Goal: Information Seeking & Learning: Check status

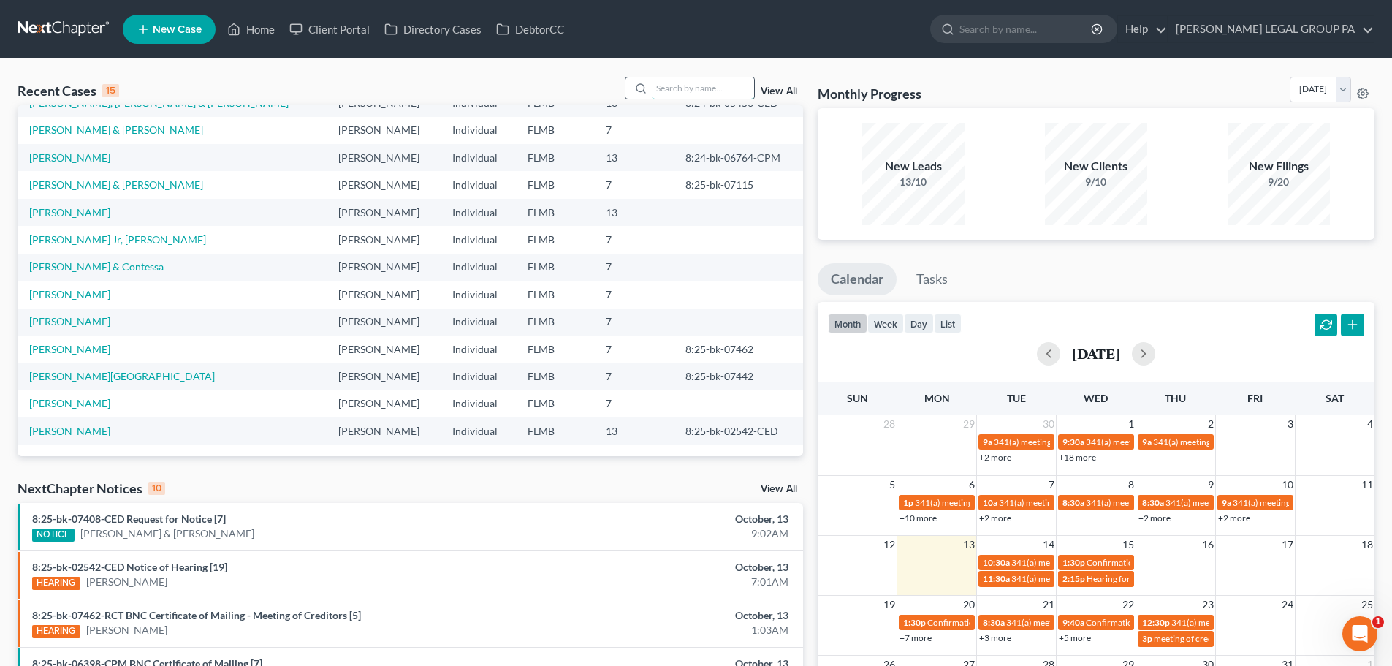
click at [654, 87] on input "search" at bounding box center [703, 87] width 102 height 21
click at [654, 88] on input "search" at bounding box center [703, 87] width 102 height 21
click at [666, 87] on input "search" at bounding box center [703, 87] width 102 height 21
click at [618, 91] on div "Recent Cases 15 View All" at bounding box center [410, 91] width 785 height 28
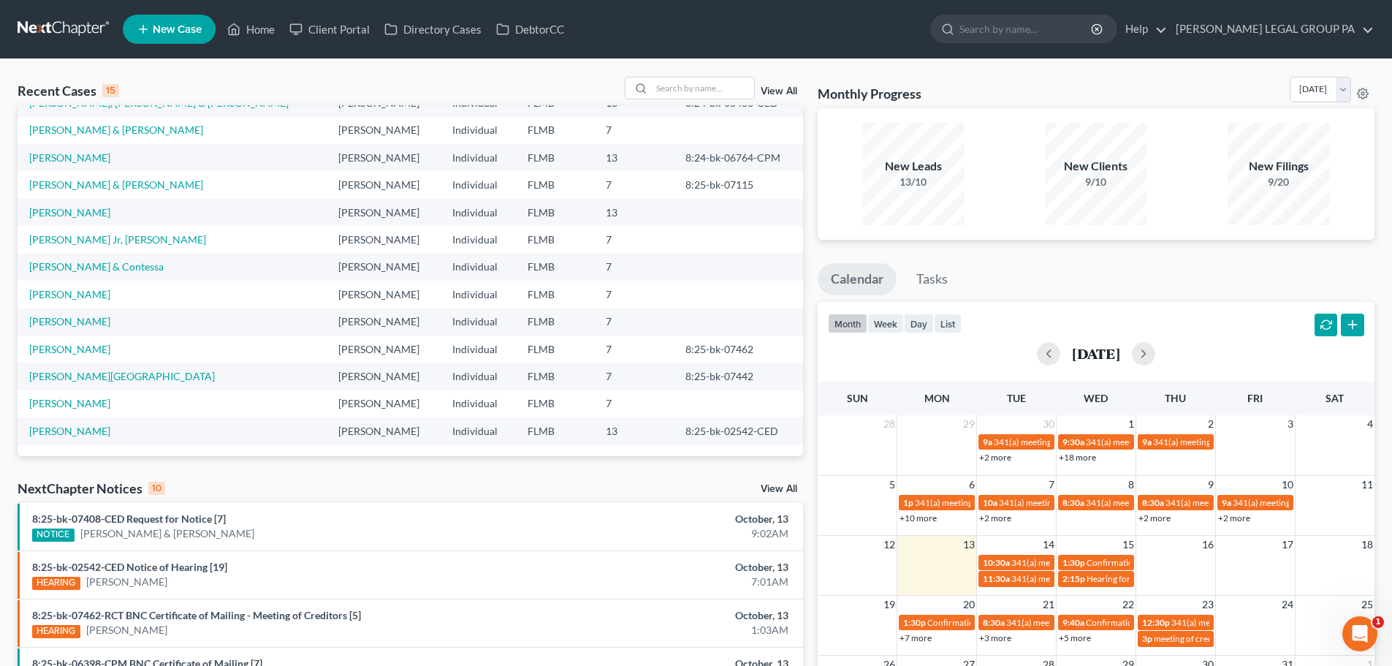
click at [618, 91] on div "Recent Cases 15 View All" at bounding box center [410, 91] width 785 height 28
click at [669, 86] on input "search" at bounding box center [703, 87] width 102 height 21
click at [261, 39] on link "Home" at bounding box center [251, 29] width 62 height 26
click at [329, 12] on ul "New Case Home Client Portal Directory Cases DebtorCC - No Result - See all resu…" at bounding box center [749, 29] width 1252 height 38
click at [330, 20] on link "Client Portal" at bounding box center [329, 29] width 95 height 26
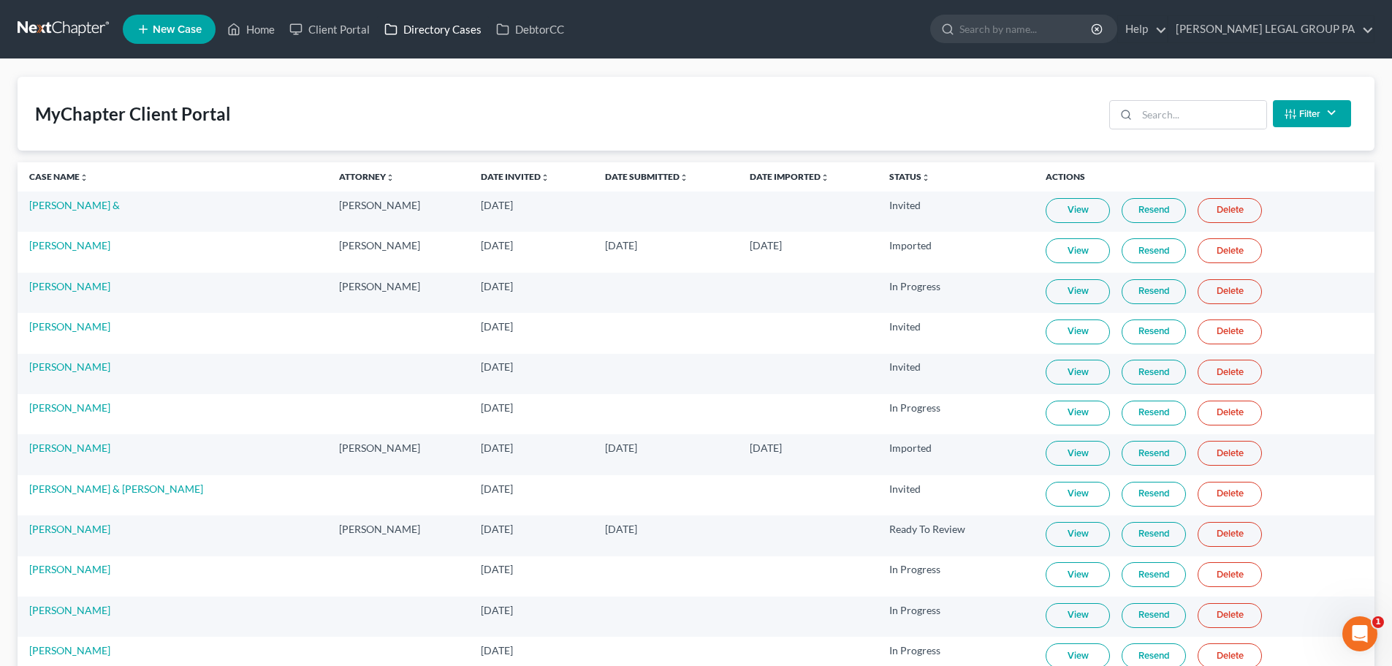
click at [419, 33] on link "Directory Cases" at bounding box center [433, 29] width 112 height 26
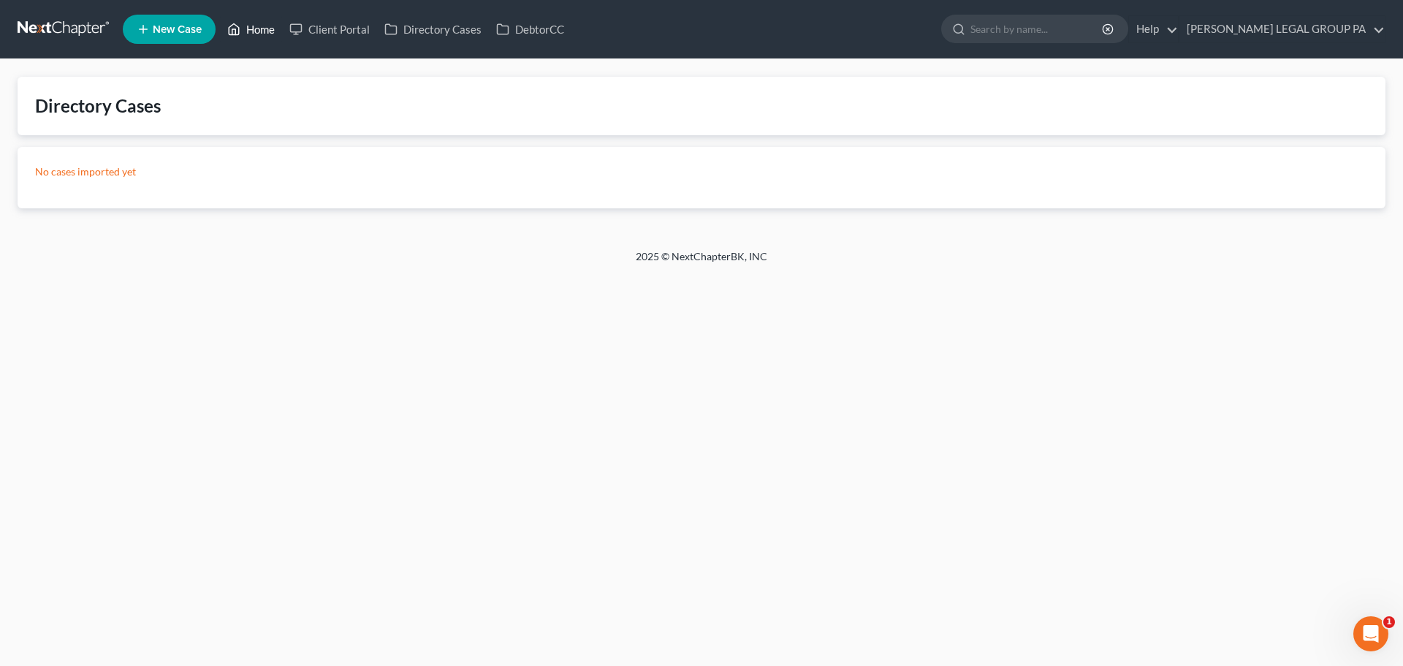
click at [273, 41] on link "Home" at bounding box center [251, 29] width 62 height 26
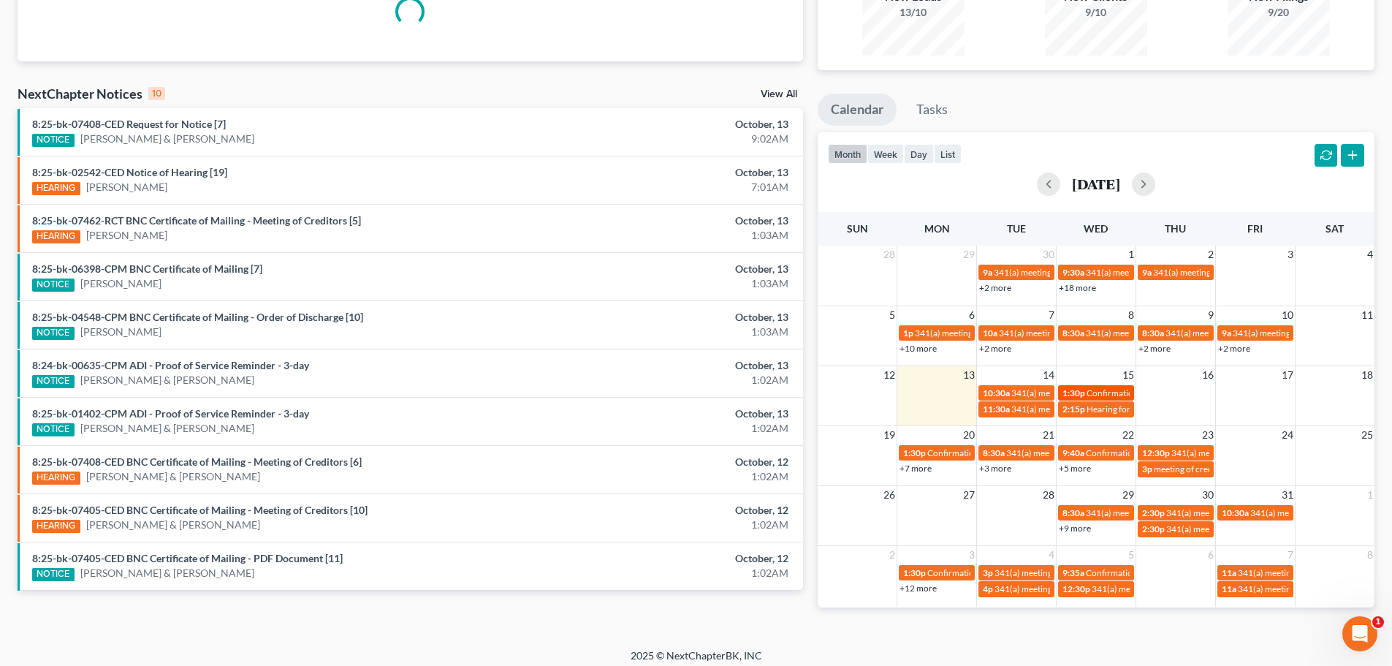
scroll to position [178, 0]
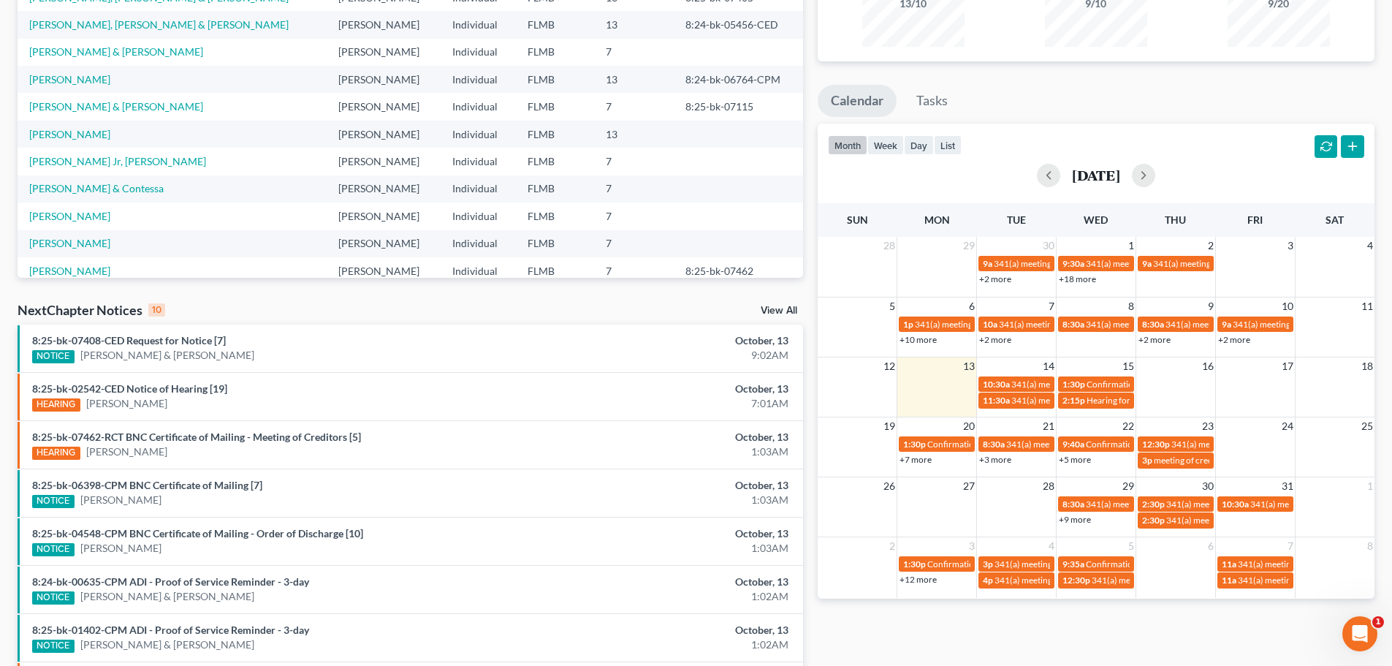
click at [908, 454] on link "+7 more" at bounding box center [915, 459] width 32 height 11
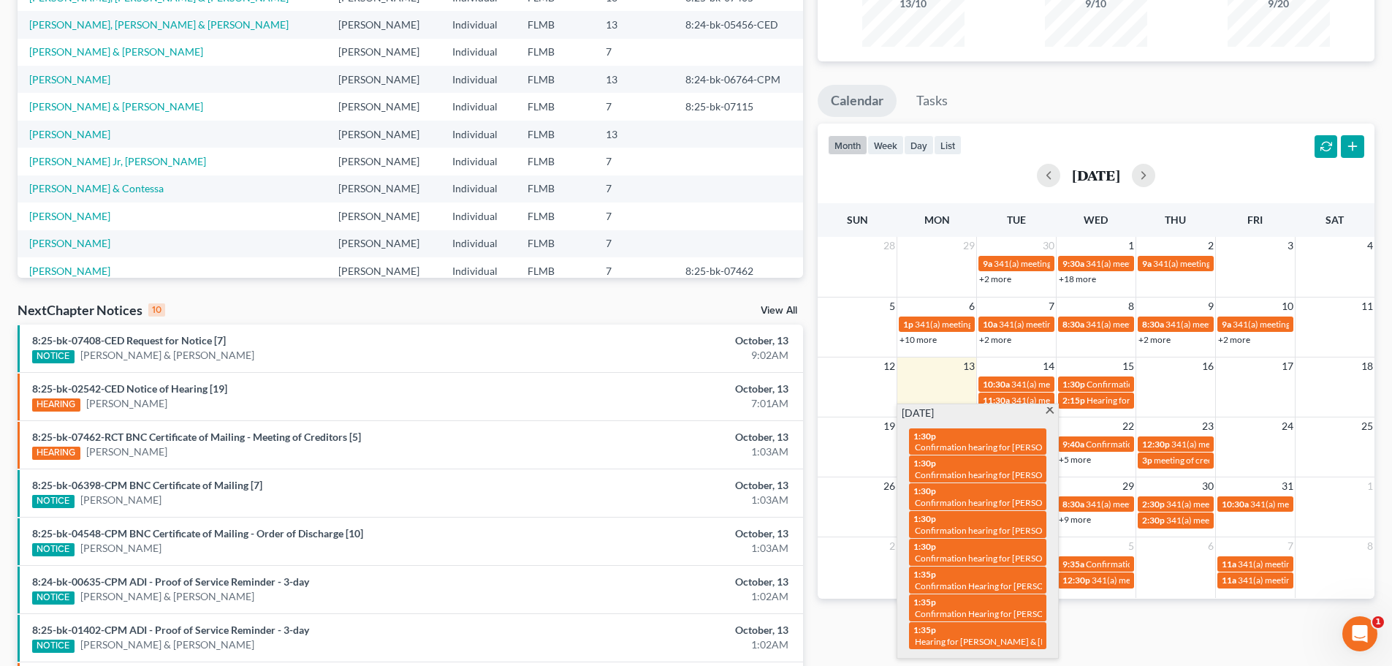
click at [1049, 407] on span at bounding box center [1049, 411] width 11 height 9
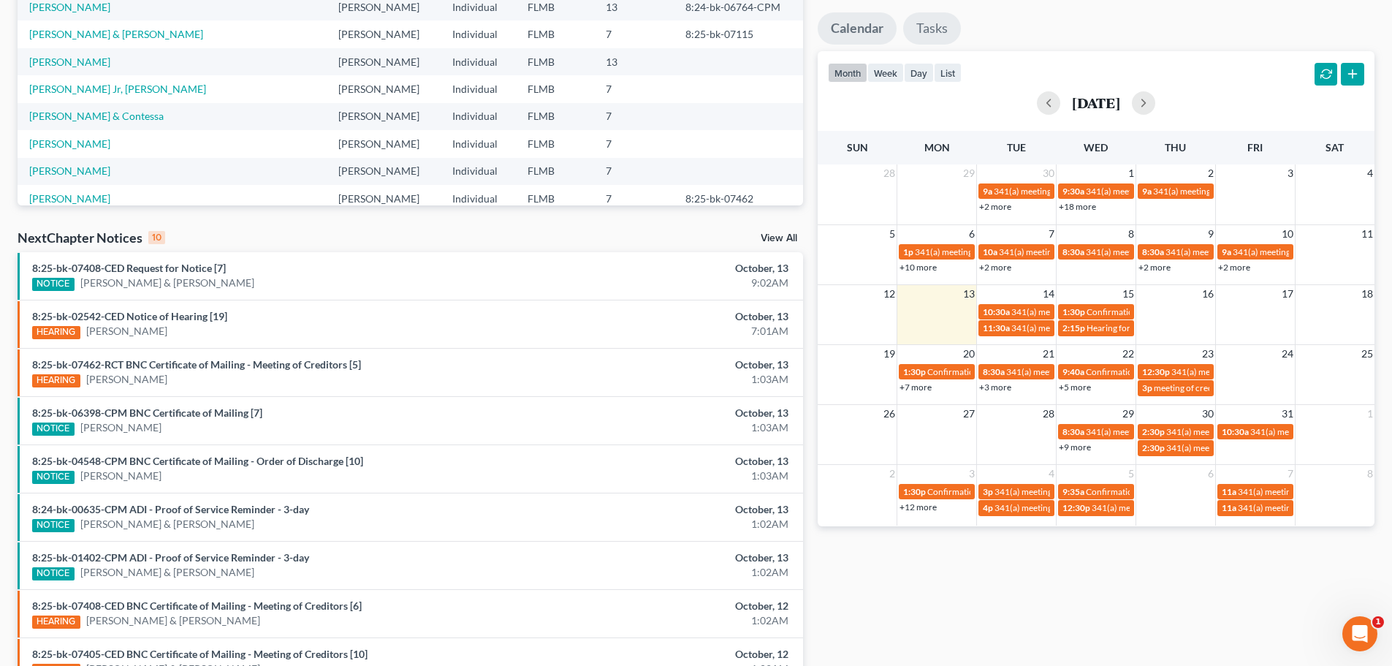
scroll to position [251, 0]
click at [560, 242] on div "NextChapter Notices 10 View All" at bounding box center [410, 239] width 785 height 23
click at [926, 384] on link "+7 more" at bounding box center [915, 386] width 32 height 11
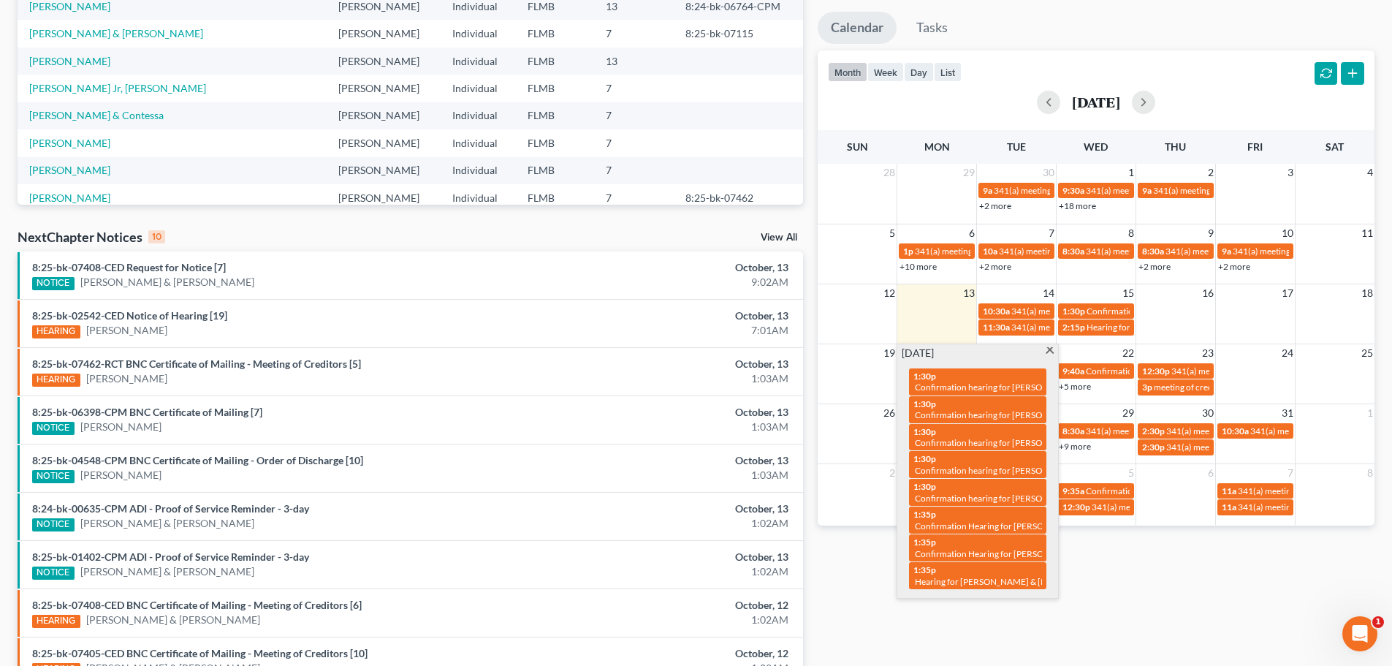
click at [1053, 346] on div "[DATE] 1:30p Confirmation hearing for [PERSON_NAME] 1:30p Confirmation hearing …" at bounding box center [977, 471] width 161 height 254
click at [1049, 347] on span at bounding box center [1049, 351] width 11 height 9
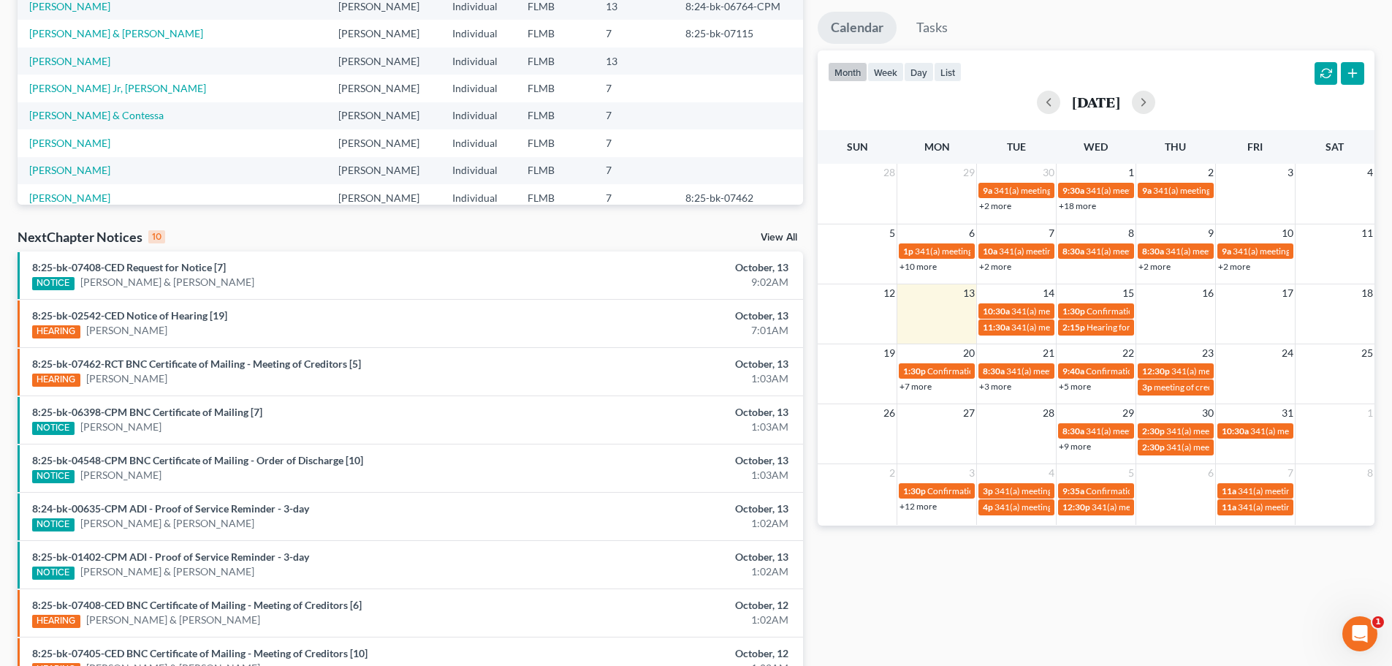
click at [1005, 387] on link "+3 more" at bounding box center [995, 386] width 32 height 11
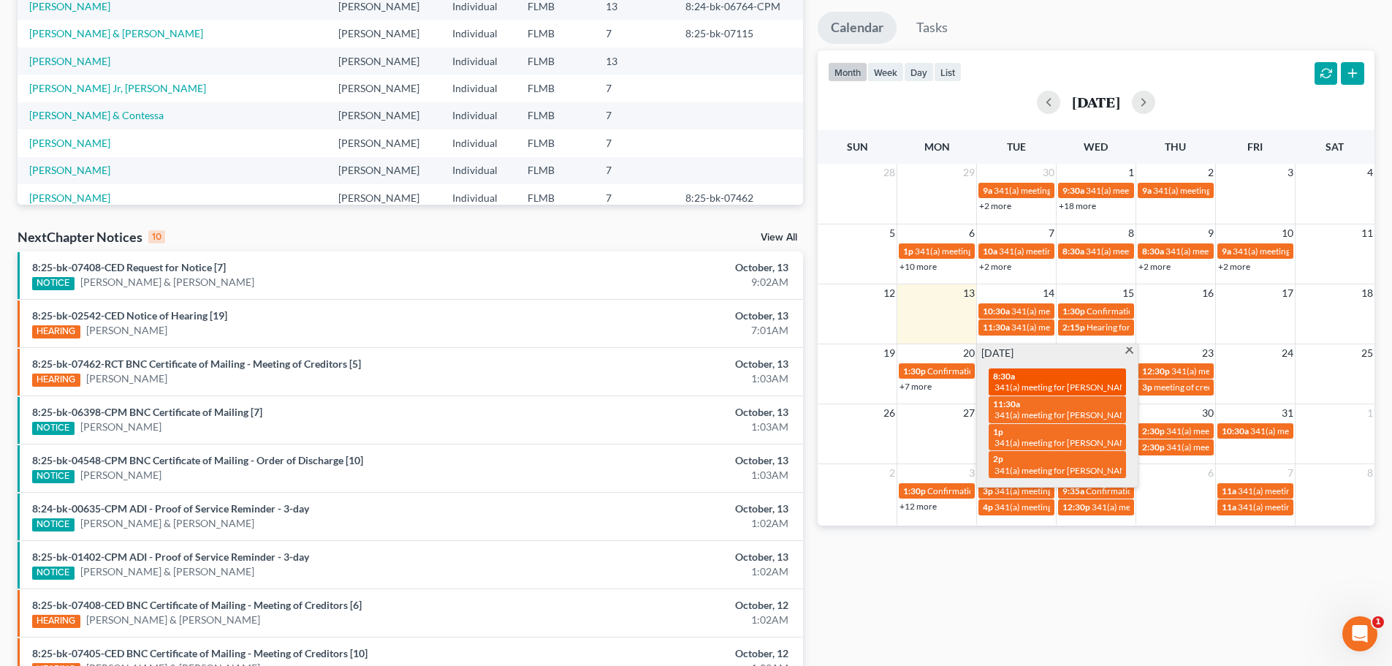
click at [1035, 390] on span "341(a) meeting for [PERSON_NAME]" at bounding box center [1064, 386] width 141 height 11
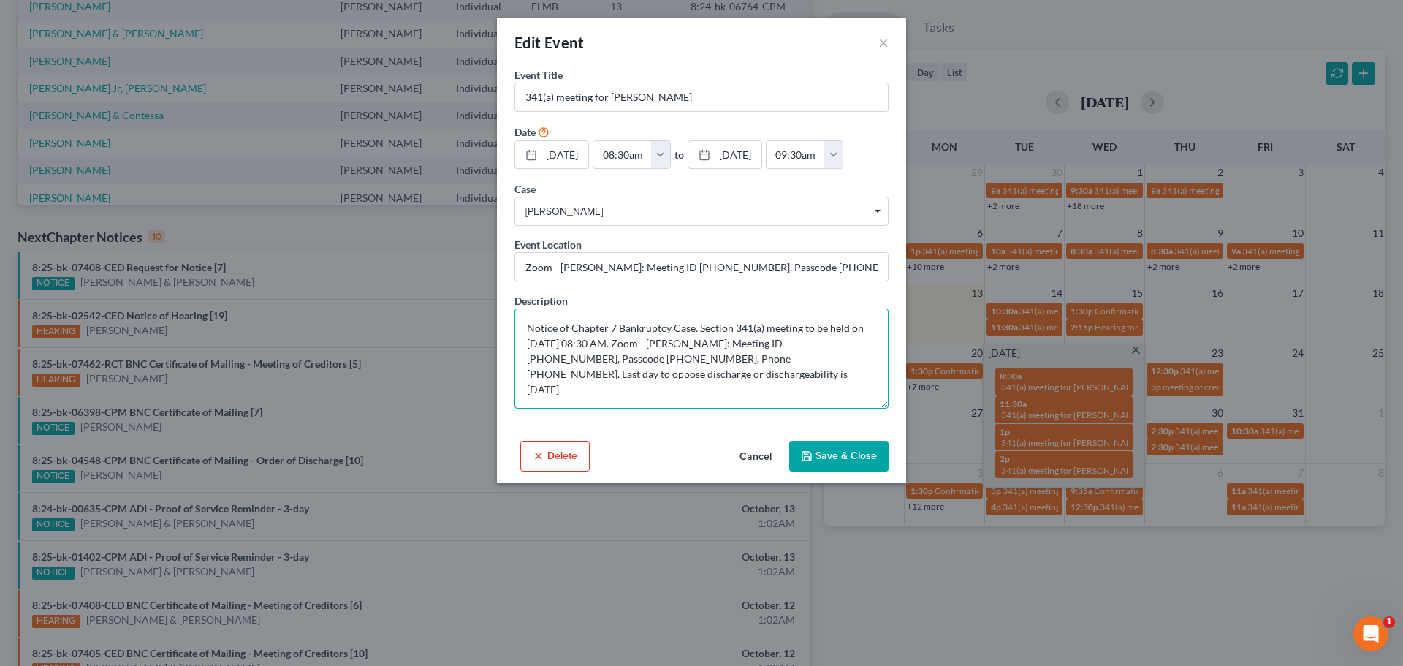
click at [772, 376] on textarea "Notice of Chapter 7 Bankruptcy Case. Section 341(a) meeting to be held on [DATE…" at bounding box center [701, 358] width 374 height 100
click at [782, 407] on textarea "Notice of Chapter 7 Bankruptcy Case. Section 341(a) meeting to be held on [DATE…" at bounding box center [701, 358] width 374 height 100
click at [881, 42] on button "×" at bounding box center [883, 43] width 10 height 18
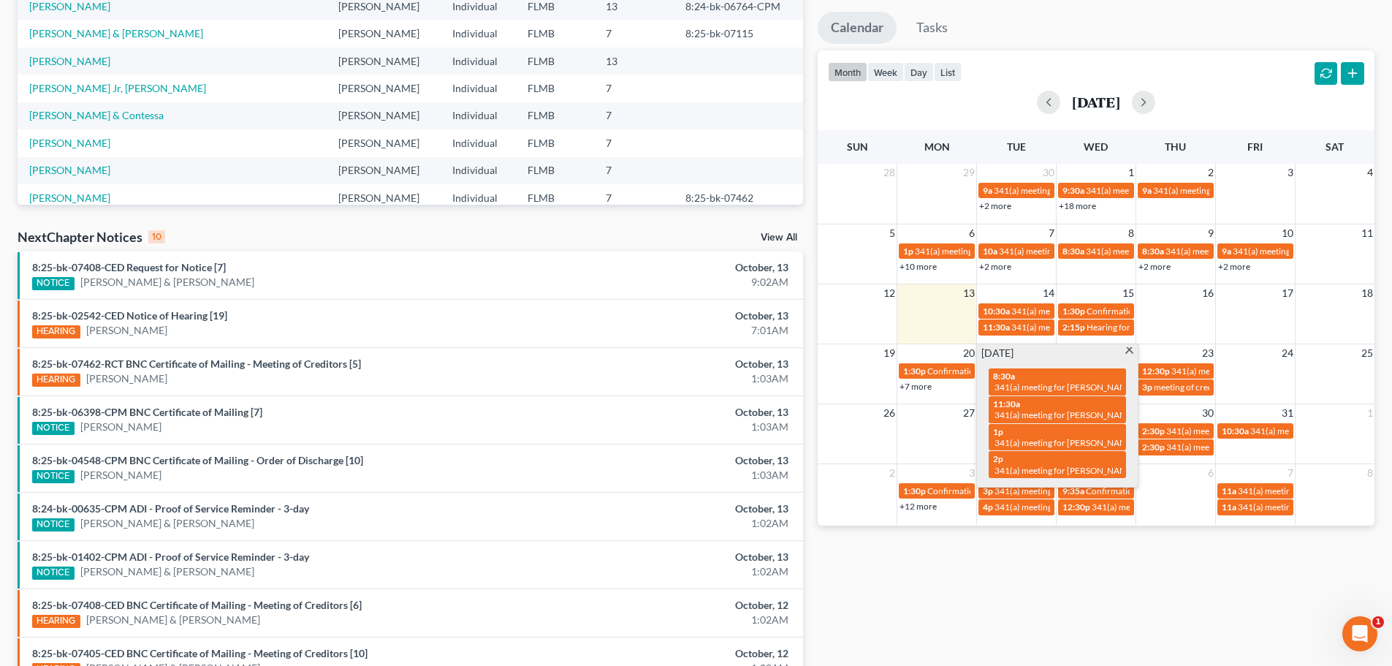
click at [1129, 348] on span at bounding box center [1129, 351] width 11 height 9
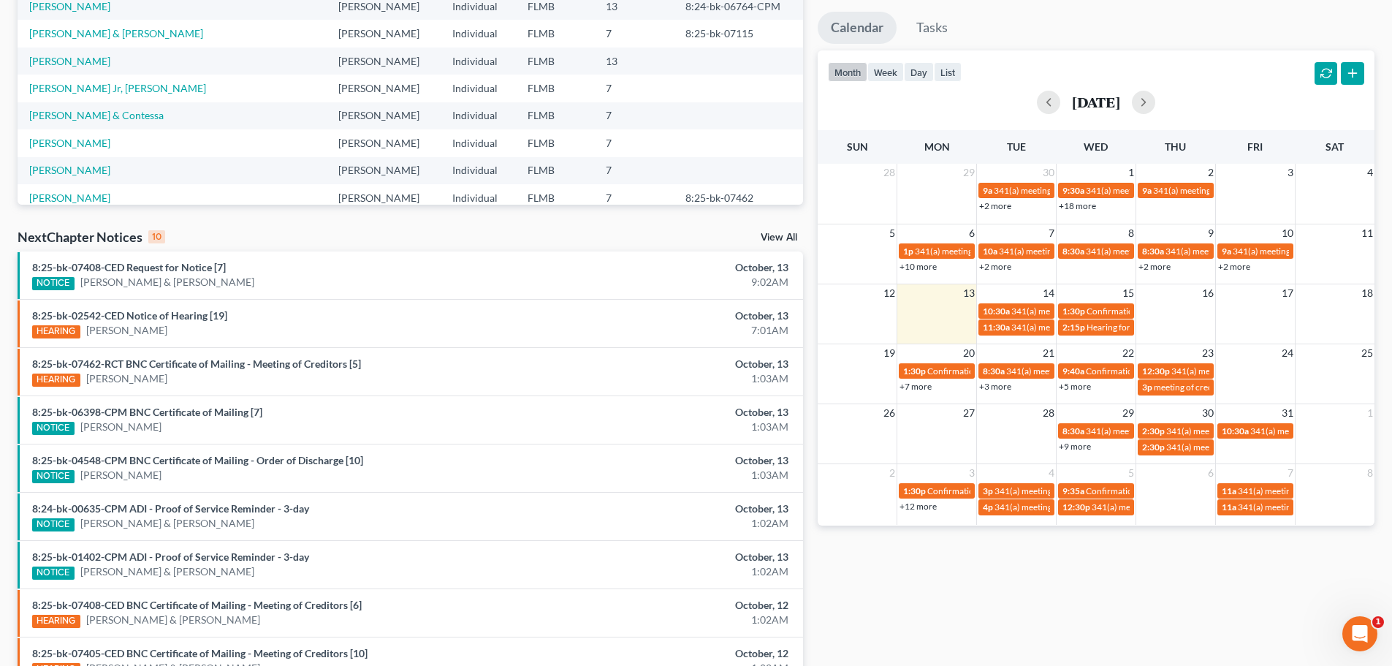
click at [1002, 388] on link "+3 more" at bounding box center [995, 386] width 32 height 11
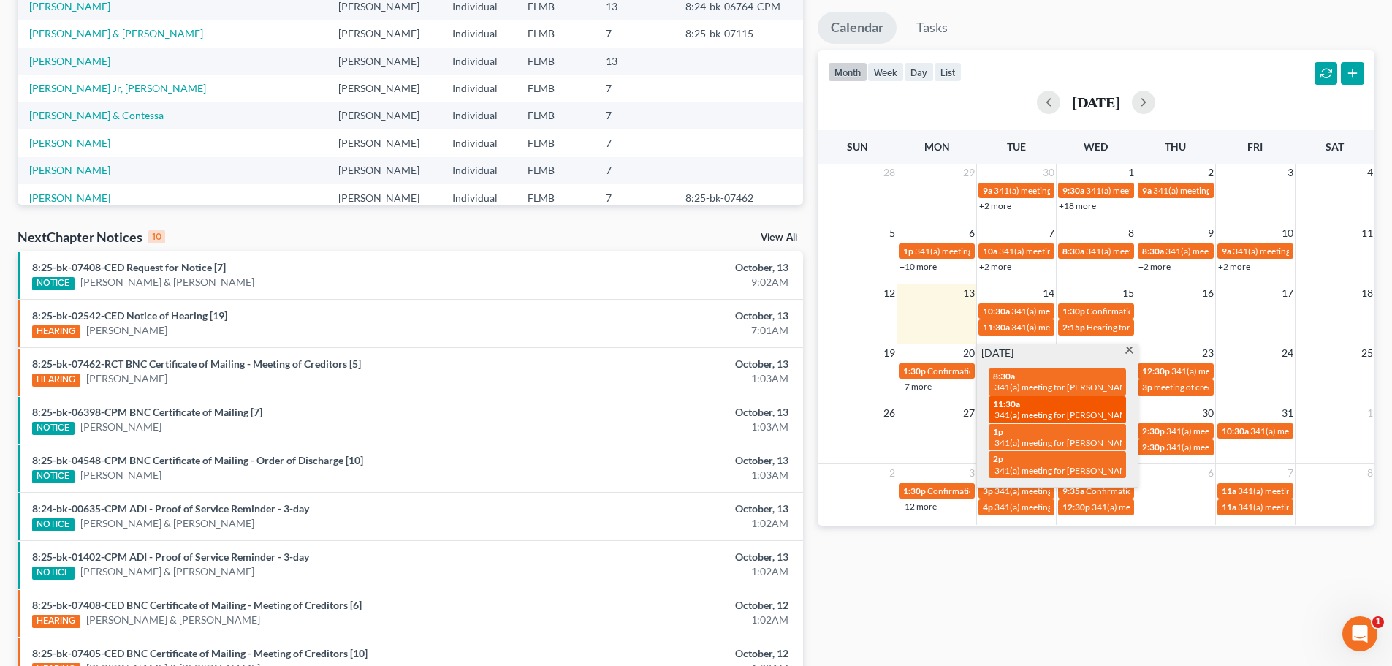
click at [1000, 413] on span "341(a) meeting for [PERSON_NAME]" at bounding box center [1064, 414] width 141 height 11
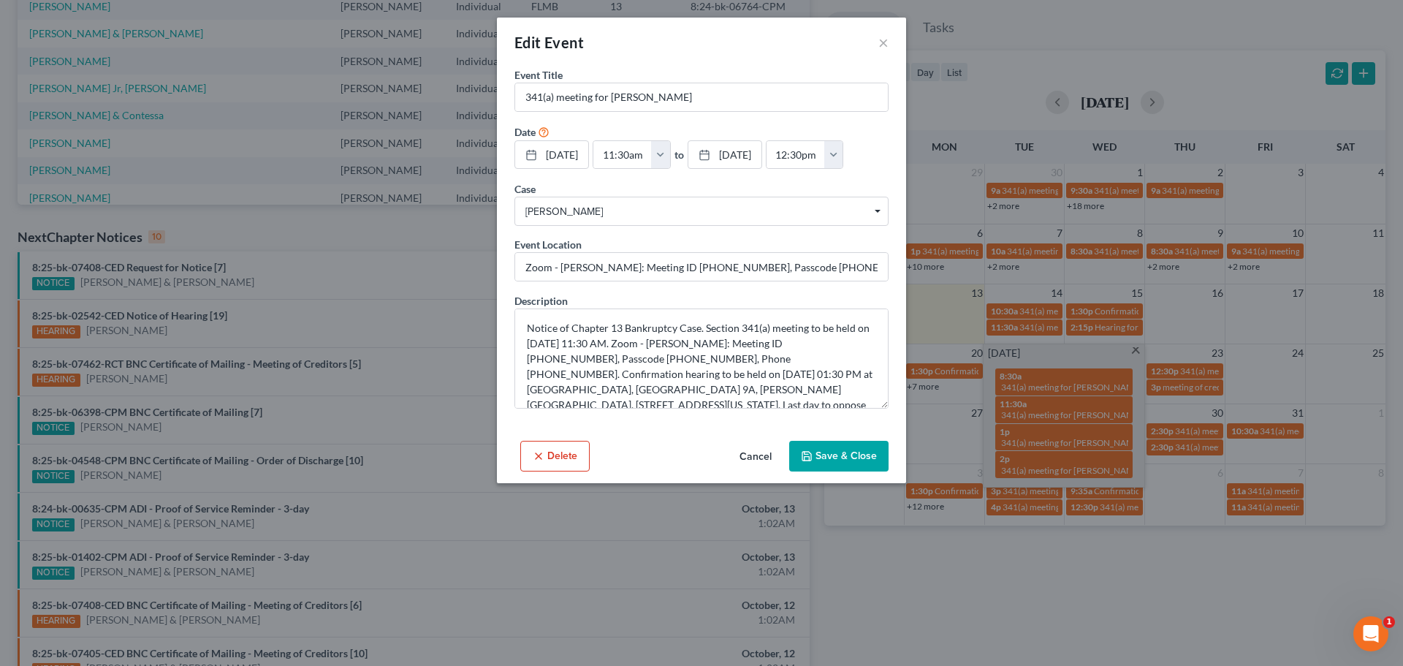
click at [482, 335] on div "Edit Event × Event Title * 341(a) meeting for [PERSON_NAME] Date [DATE] close D…" at bounding box center [701, 333] width 1403 height 666
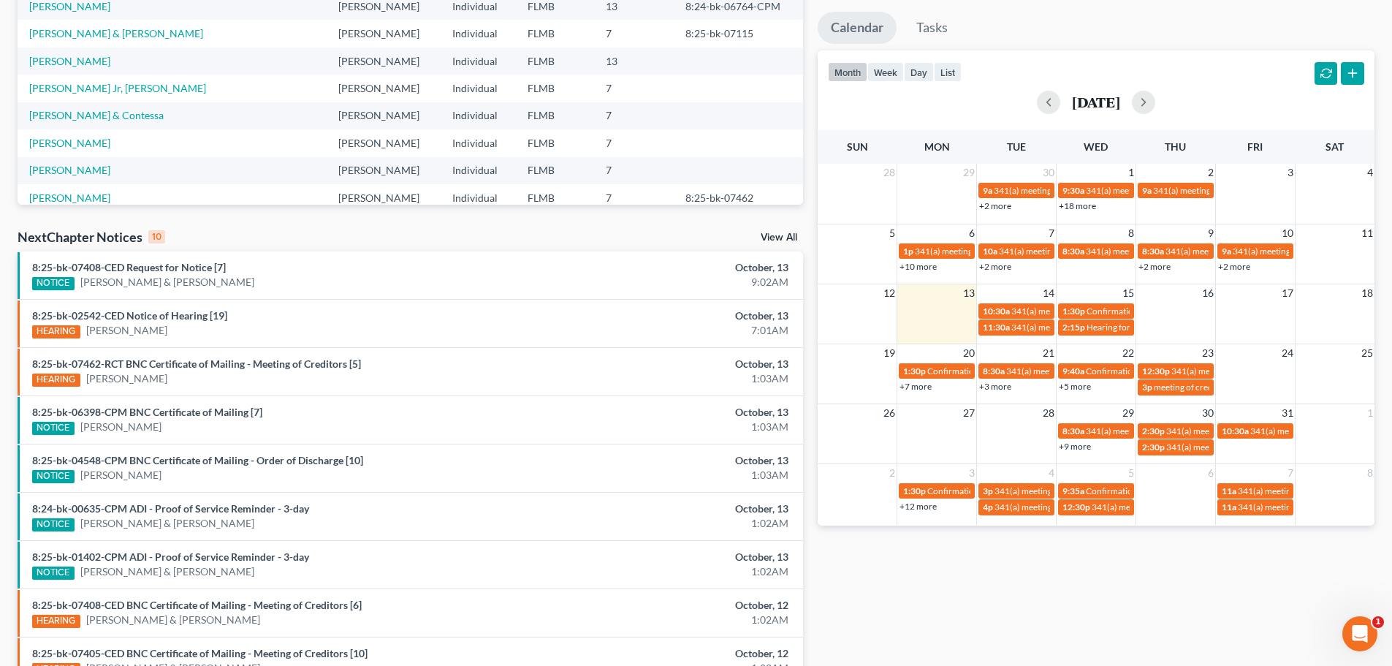
click at [989, 384] on link "+3 more" at bounding box center [995, 386] width 32 height 11
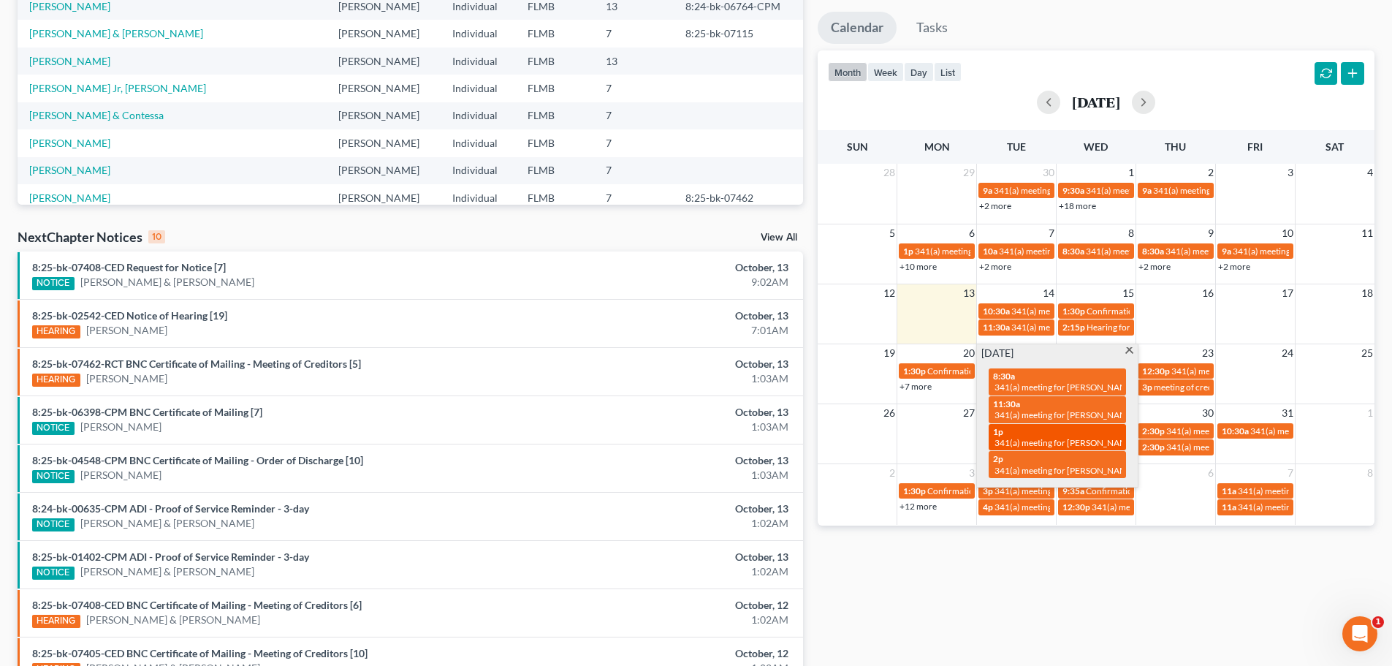
click at [1011, 445] on span "341(a) meeting for [PERSON_NAME]" at bounding box center [1064, 442] width 141 height 11
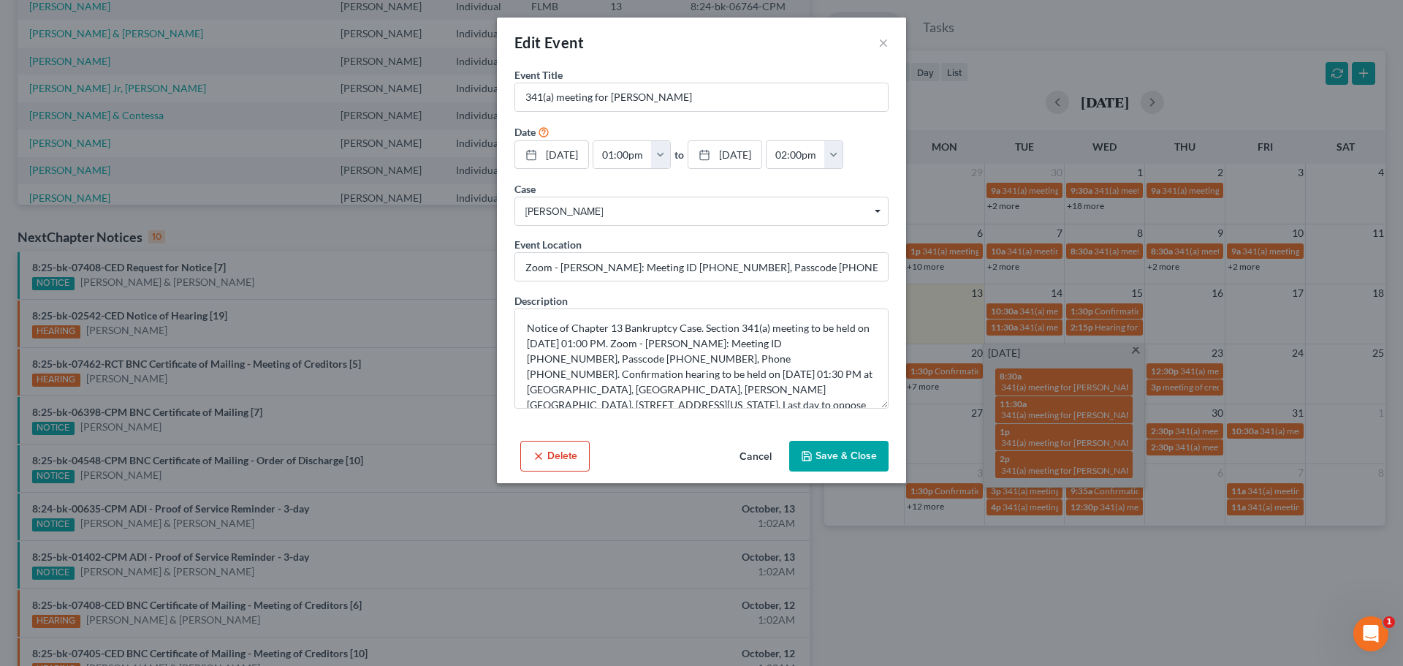
click at [839, 170] on div "[DATE] close Date [DATE] Time 12:00 AM chevron_left [DATE] chevron_right Su M T…" at bounding box center [701, 155] width 374 height 30
click at [891, 43] on div "Edit Event ×" at bounding box center [701, 43] width 409 height 50
click at [884, 39] on button "×" at bounding box center [883, 43] width 10 height 18
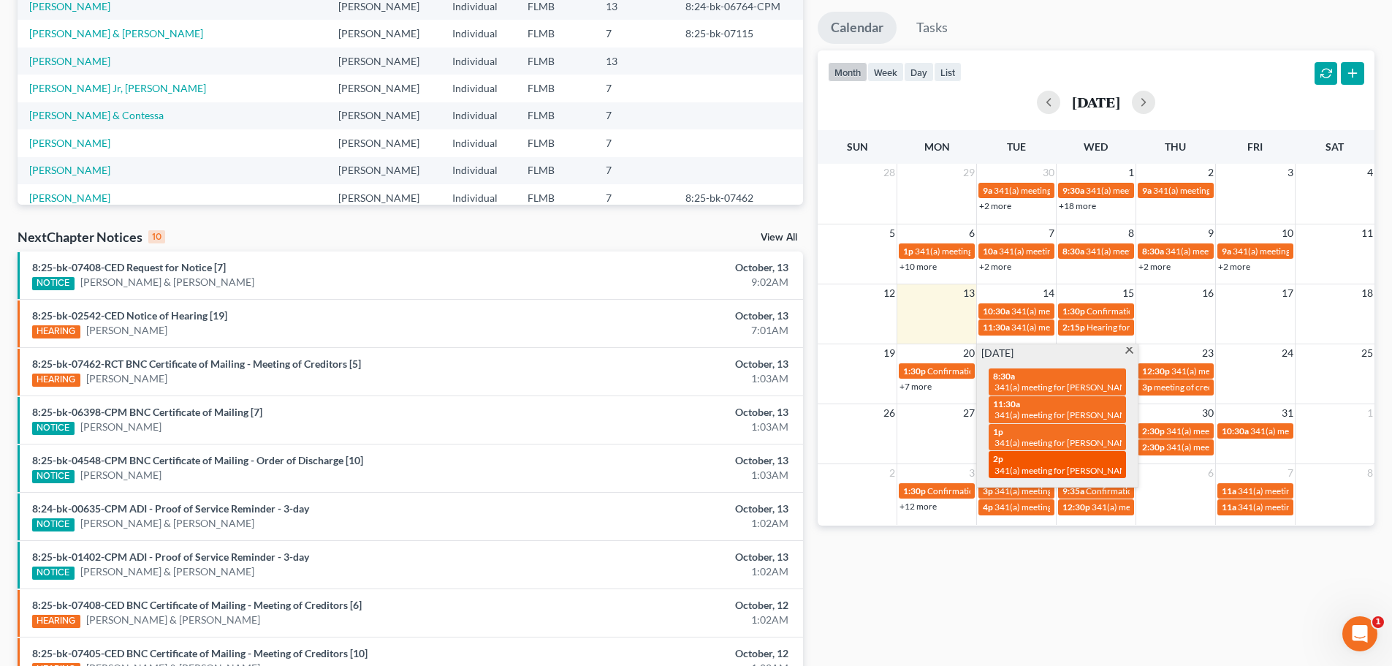
click at [1045, 472] on span "341(a) meeting for [PERSON_NAME]" at bounding box center [1064, 470] width 141 height 11
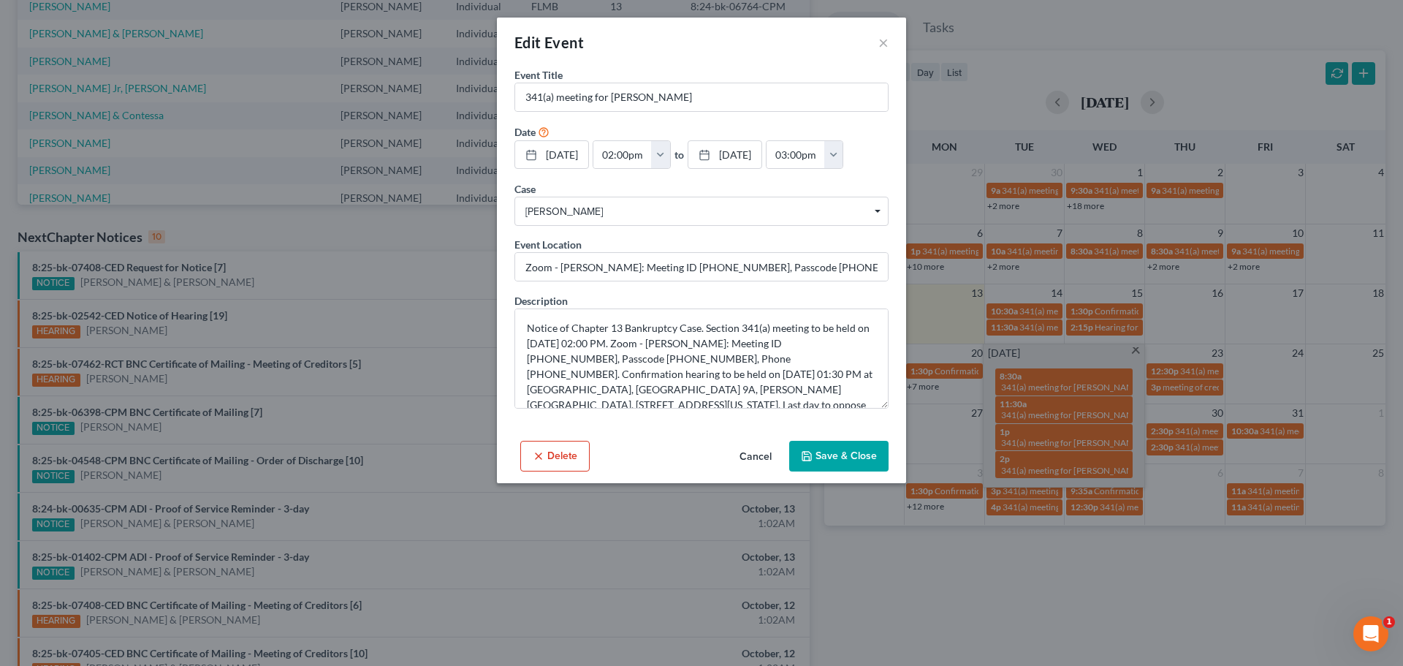
click at [959, 576] on div "Edit Event × Event Title * 341(a) meeting for [PERSON_NAME] Date [DATE] close D…" at bounding box center [701, 333] width 1403 height 666
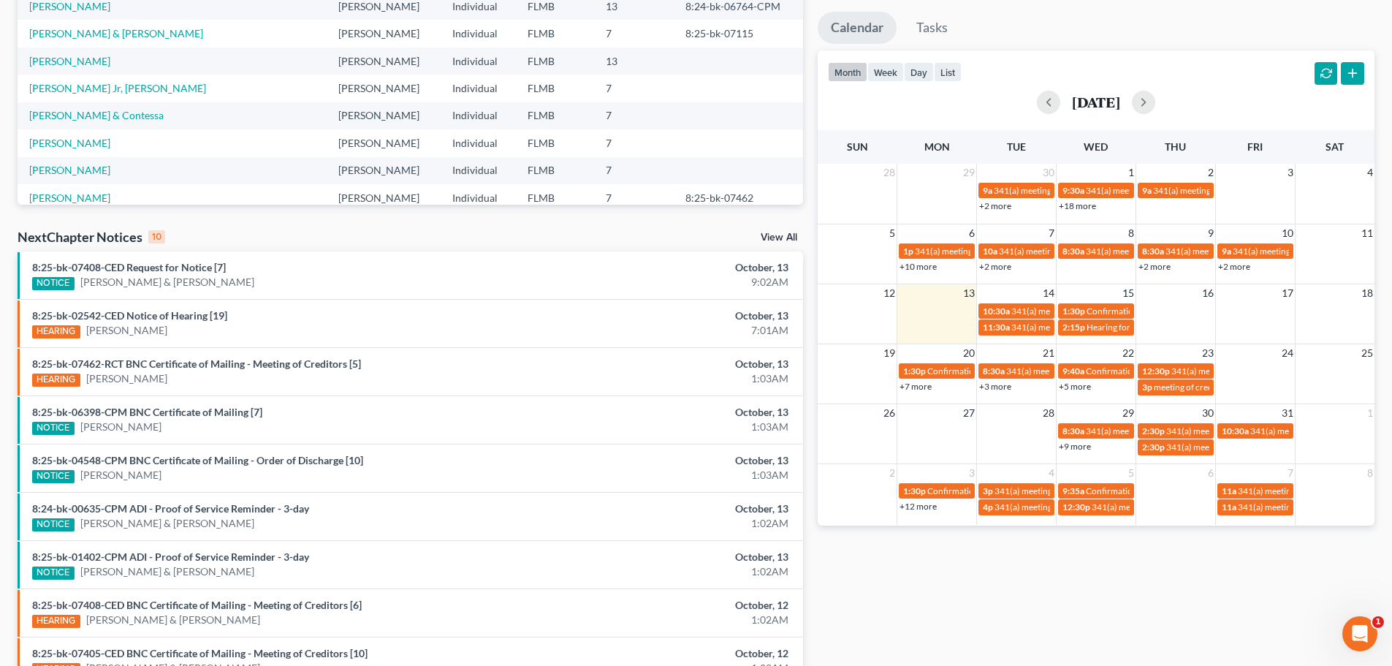
click at [1073, 384] on link "+5 more" at bounding box center [1075, 386] width 32 height 11
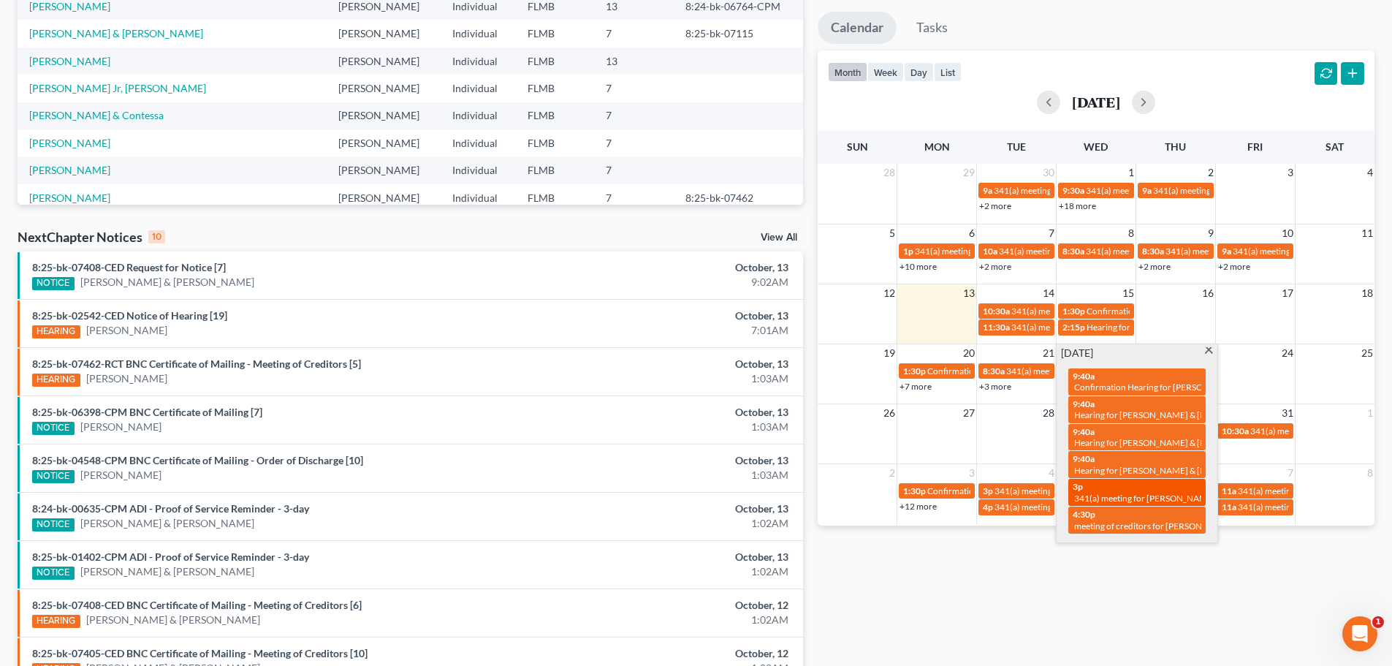
click at [1135, 489] on div "3p 341(a) meeting for [PERSON_NAME]" at bounding box center [1137, 492] width 129 height 23
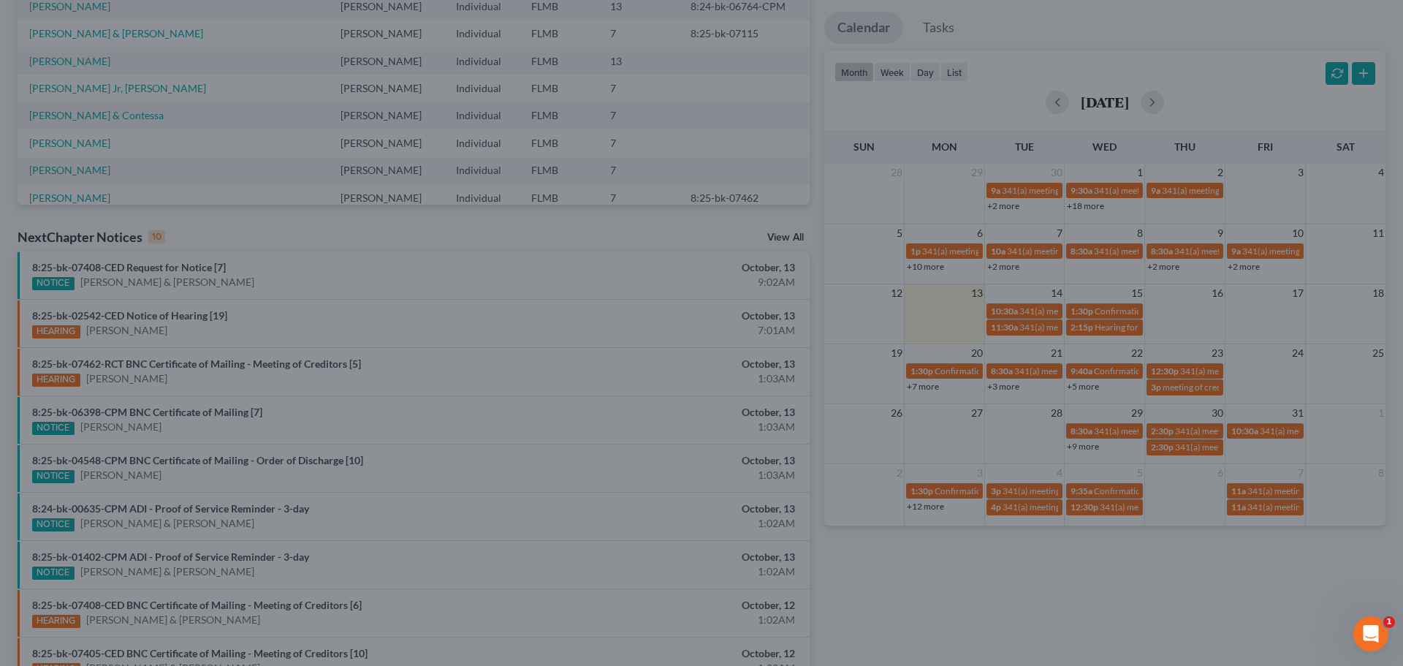
click at [1139, 528] on div "Edit Event × Event Title * 341(a) meeting for [PERSON_NAME] Date [DATE] close D…" at bounding box center [701, 333] width 1403 height 666
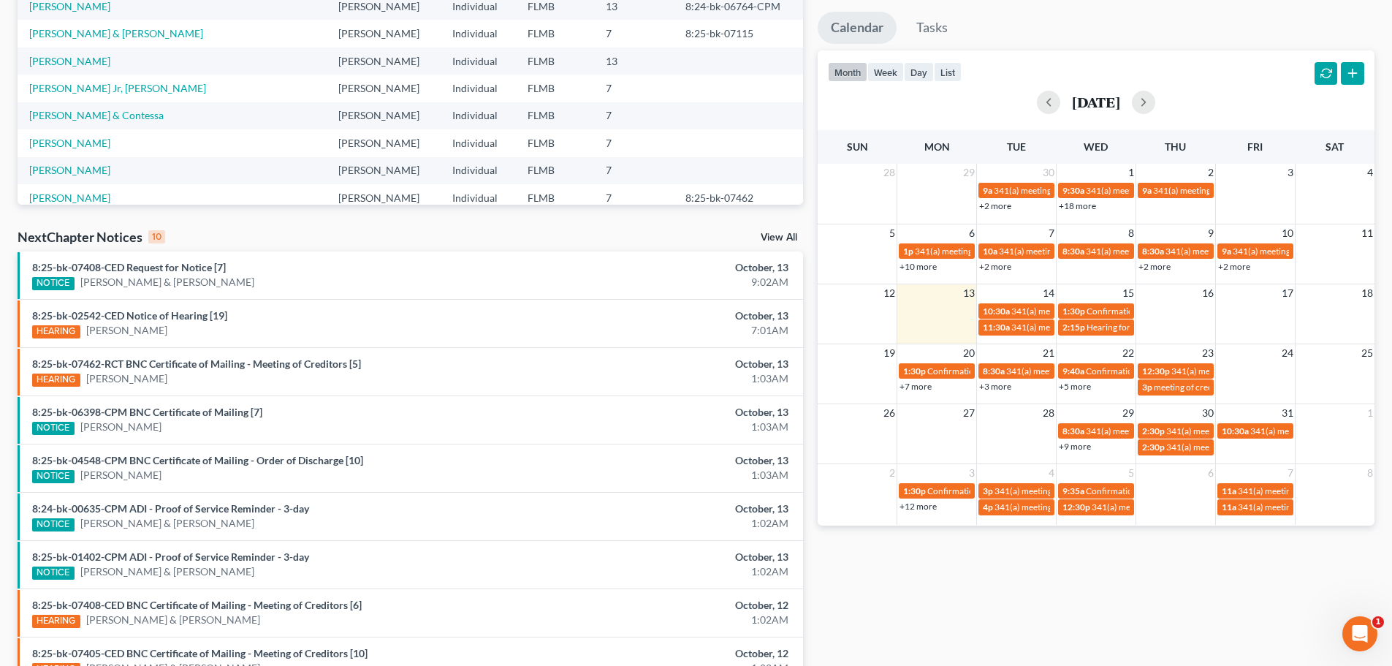
click at [1074, 383] on link "+5 more" at bounding box center [1075, 386] width 32 height 11
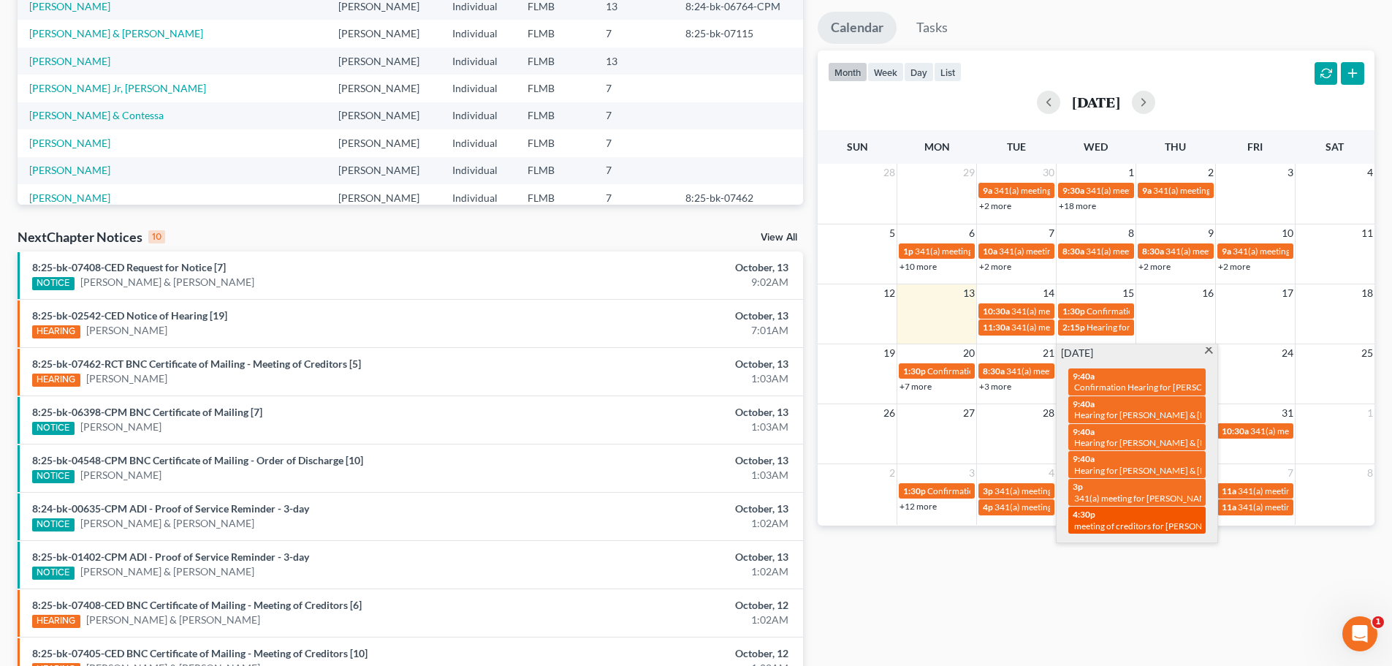
click at [1141, 526] on span "meeting of creditors for [PERSON_NAME]" at bounding box center [1154, 525] width 160 height 11
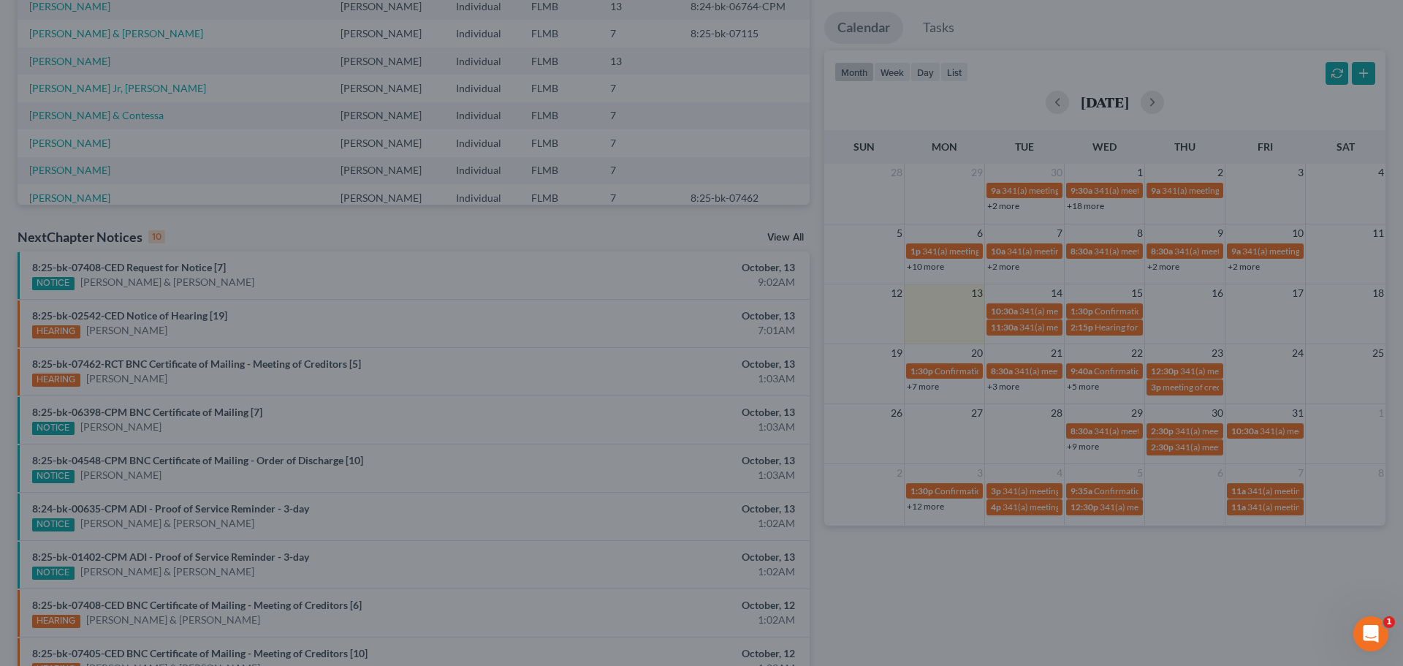
click at [1132, 577] on div "Edit Event × Event Title * meeting of creditors for [PERSON_NAME] Date [DATE] c…" at bounding box center [701, 333] width 1403 height 666
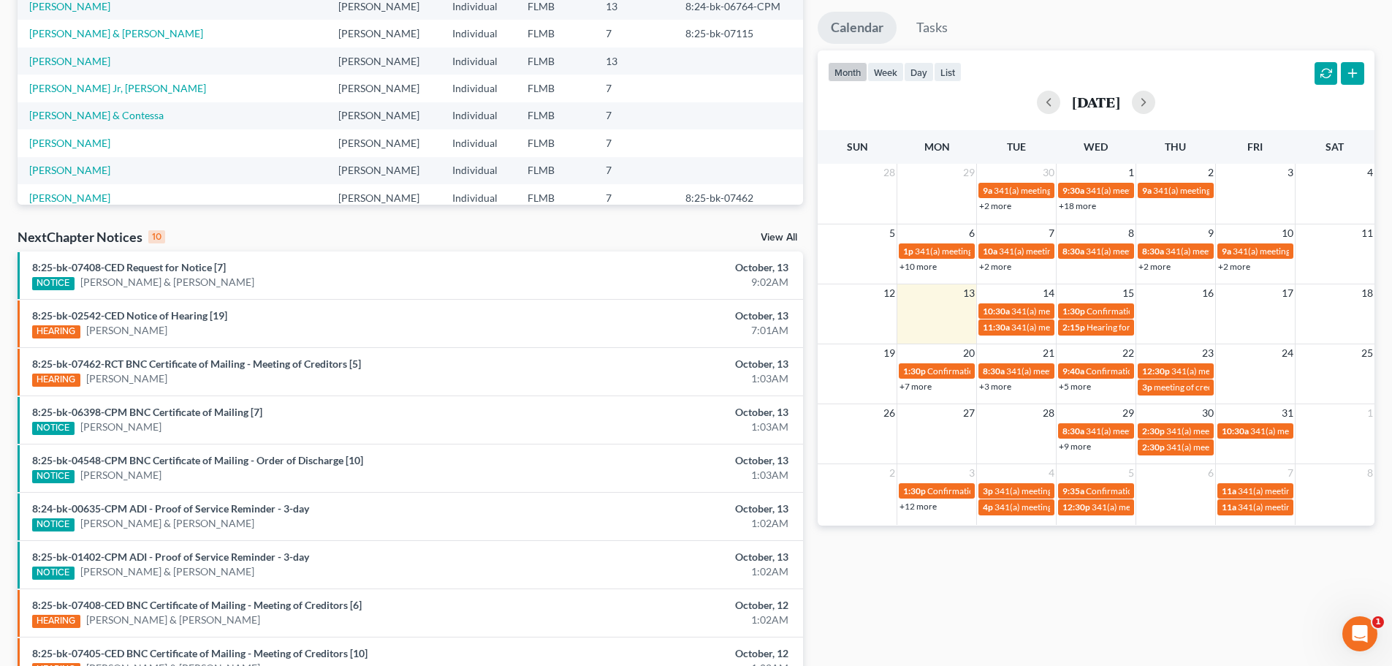
click at [1002, 389] on link "+3 more" at bounding box center [995, 386] width 32 height 11
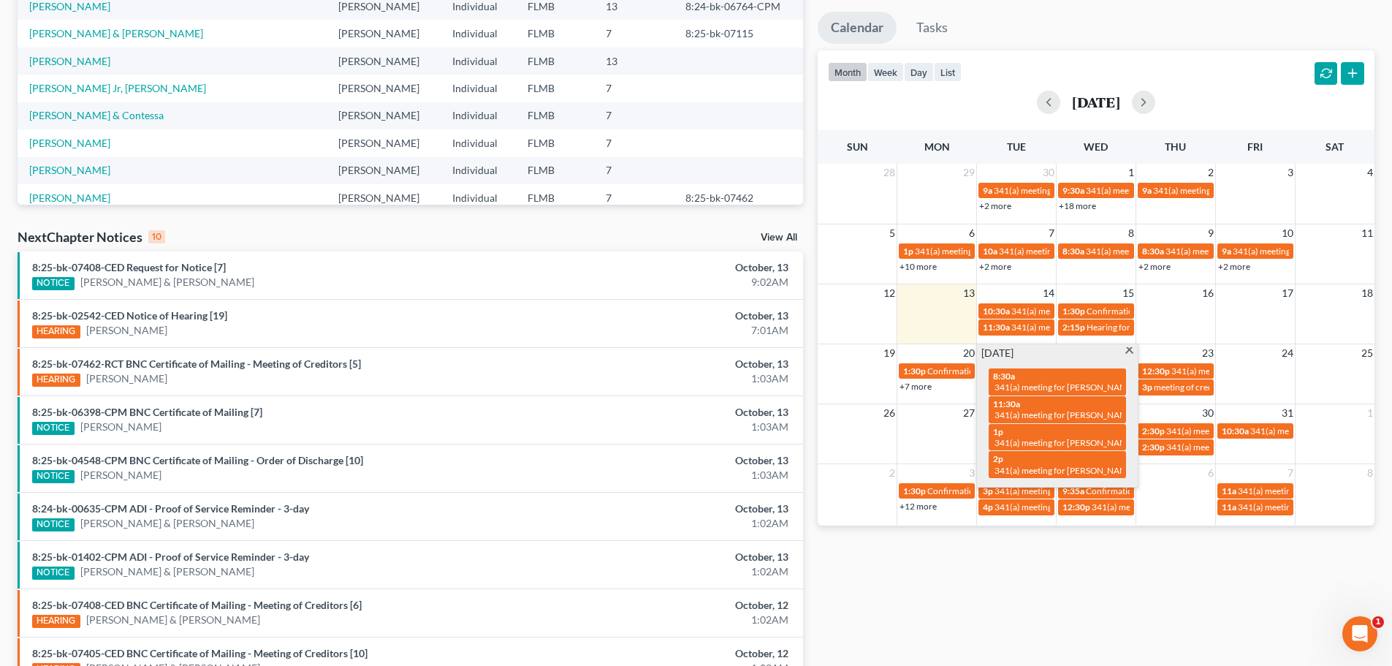
click at [1058, 546] on div "Monthly Progress Bankruptcy Bankruptcy [DATE] [DATE] [DATE] [DATE] [DATE] [DATE…" at bounding box center [1095, 290] width 571 height 931
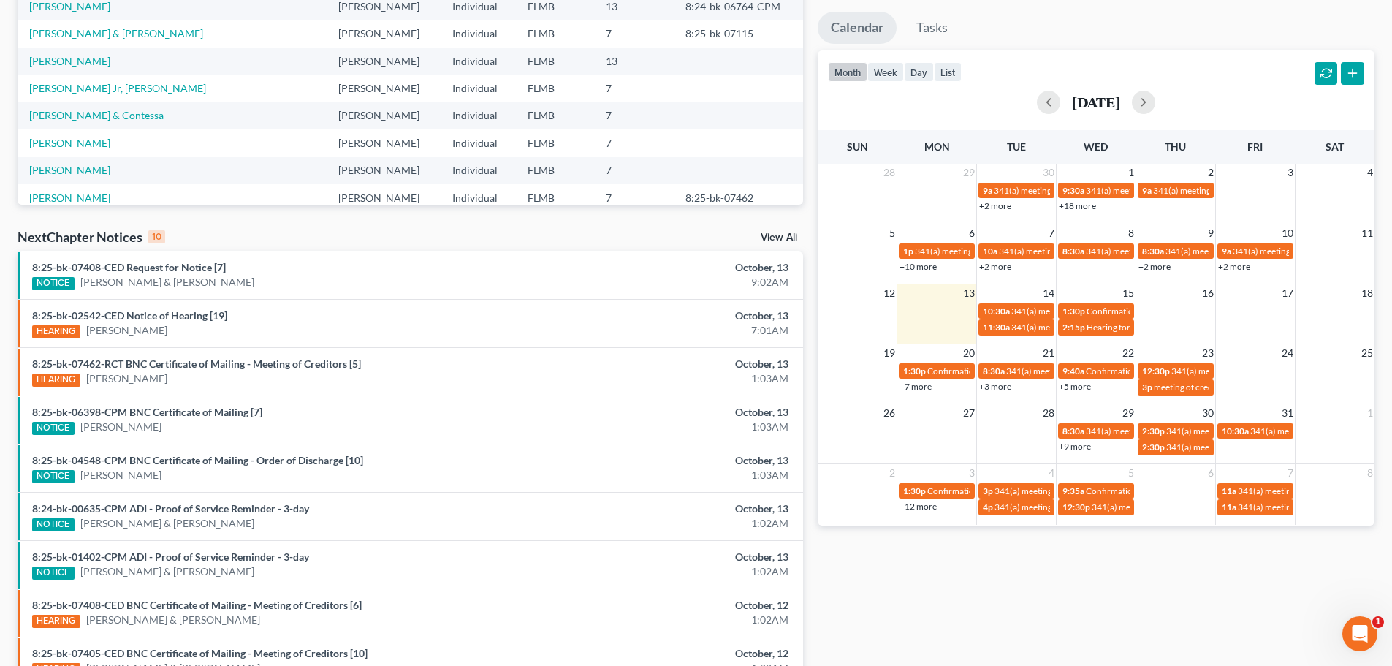
click at [1076, 384] on link "+5 more" at bounding box center [1075, 386] width 32 height 11
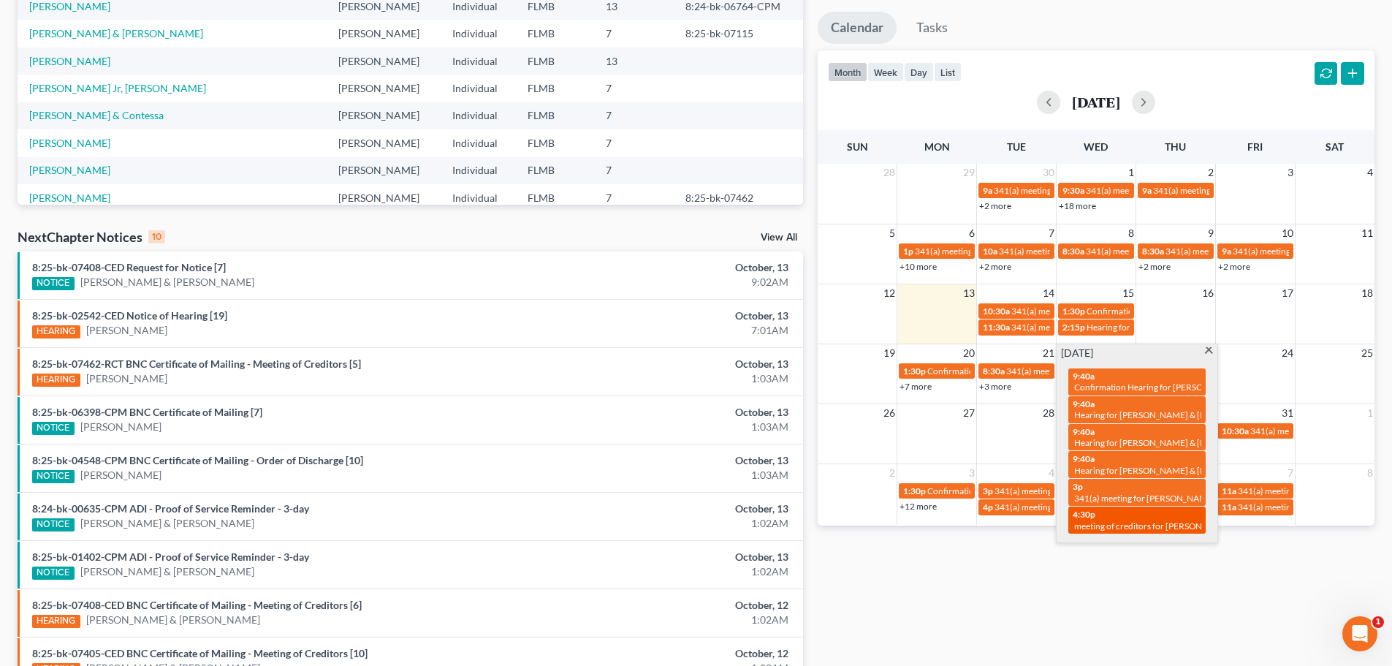
click at [1089, 520] on span "meeting of creditors for [PERSON_NAME]" at bounding box center [1154, 525] width 160 height 11
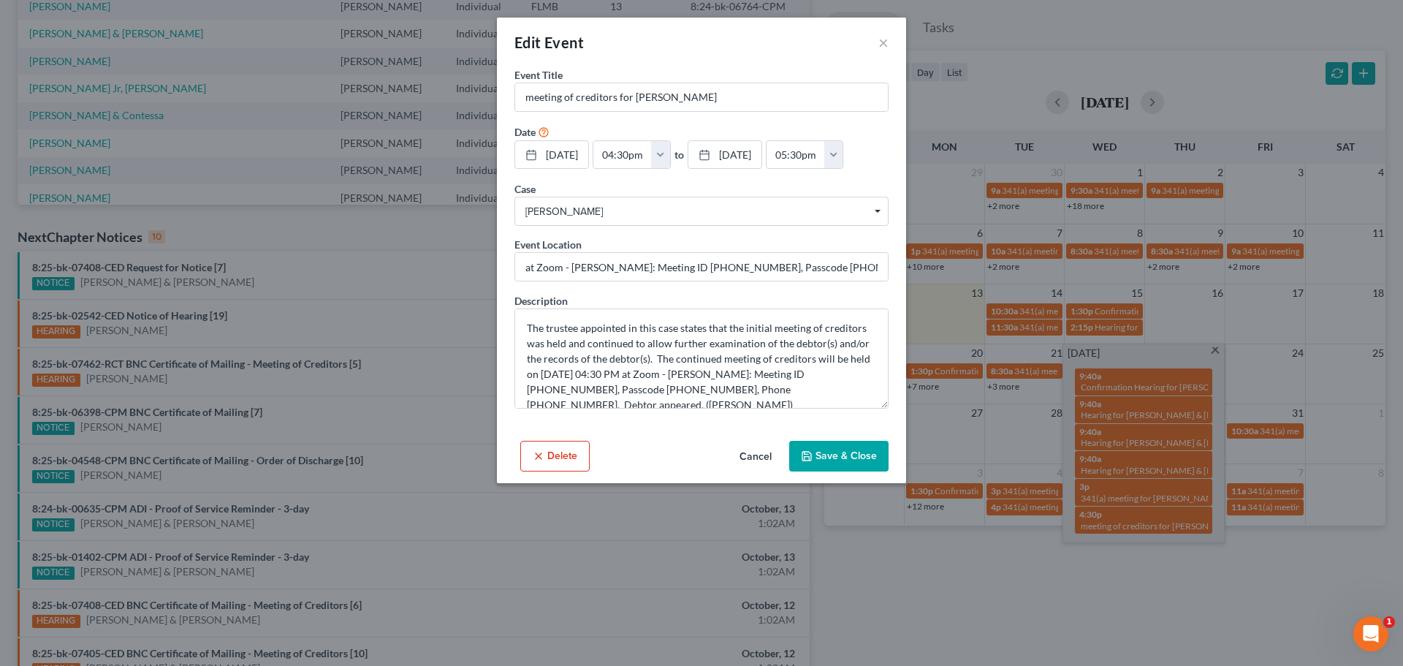
click at [832, 170] on div "[DATE] close Date [DATE] Time 12:00 AM chevron_left [DATE] chevron_right Su M T…" at bounding box center [701, 155] width 374 height 30
click at [419, 271] on div "Edit Event × Event Title * meeting of creditors for [PERSON_NAME] Date [DATE] c…" at bounding box center [701, 333] width 1403 height 666
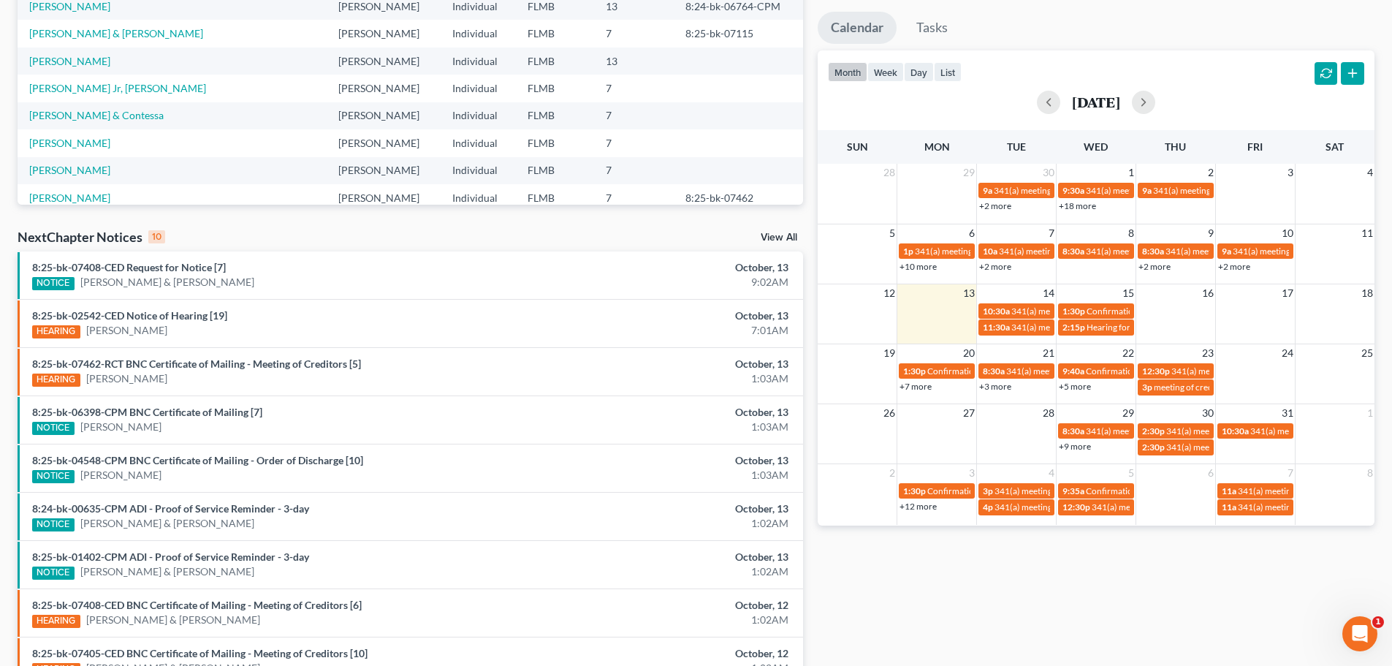
click at [1088, 388] on link "+5 more" at bounding box center [1075, 386] width 32 height 11
click at [474, 232] on div "NextChapter Notices 10 View All" at bounding box center [410, 239] width 785 height 23
click at [924, 568] on div "Monthly Progress Bankruptcy Bankruptcy [DATE] [DATE] [DATE] [DATE] [DATE] [DATE…" at bounding box center [1095, 290] width 571 height 931
click at [1076, 386] on link "+5 more" at bounding box center [1075, 386] width 32 height 11
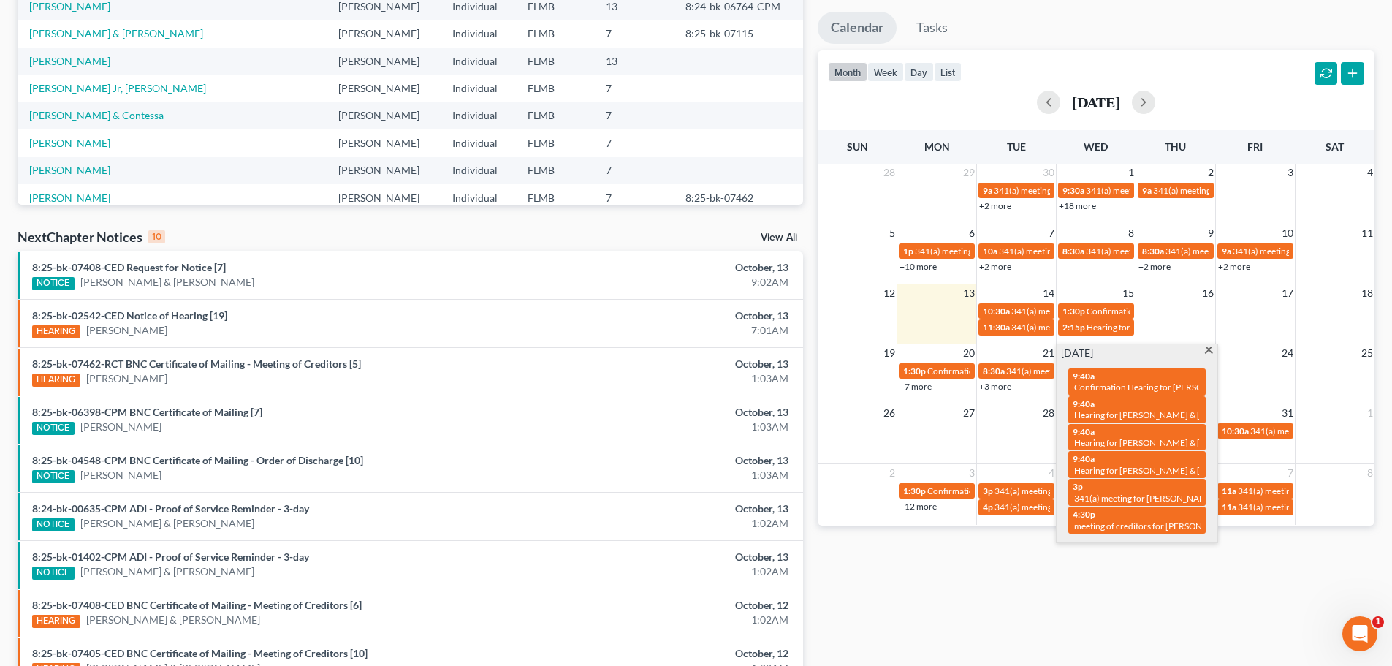
click at [1193, 584] on div "Monthly Progress Bankruptcy Bankruptcy [DATE] [DATE] [DATE] [DATE] [DATE] [DATE…" at bounding box center [1095, 290] width 571 height 931
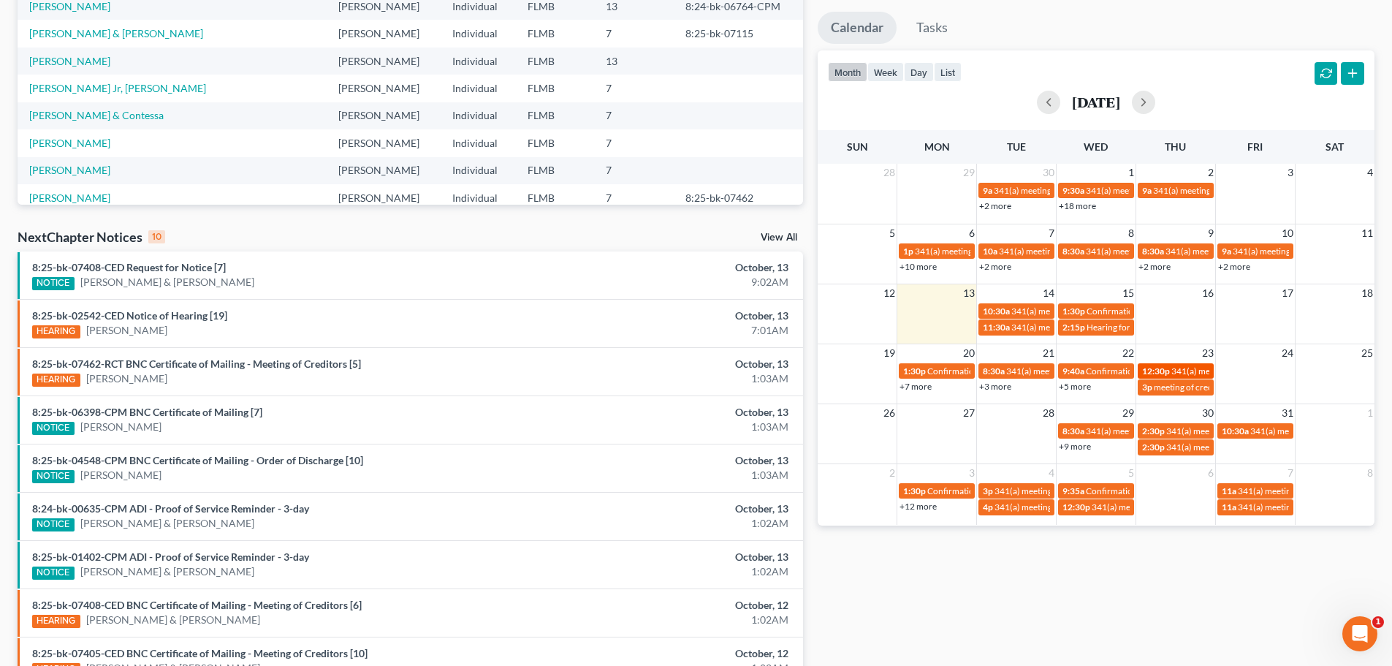
click at [1164, 373] on span "12:30p" at bounding box center [1156, 370] width 28 height 11
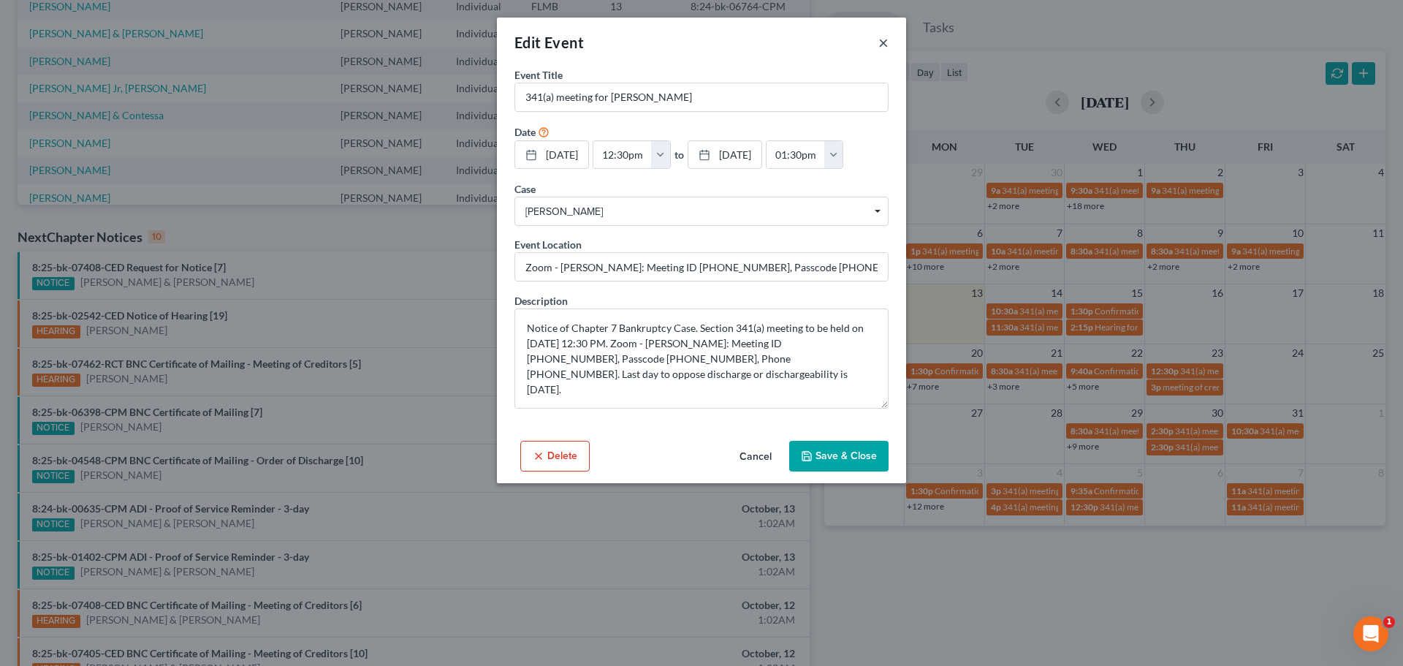
click at [883, 41] on button "×" at bounding box center [883, 43] width 10 height 18
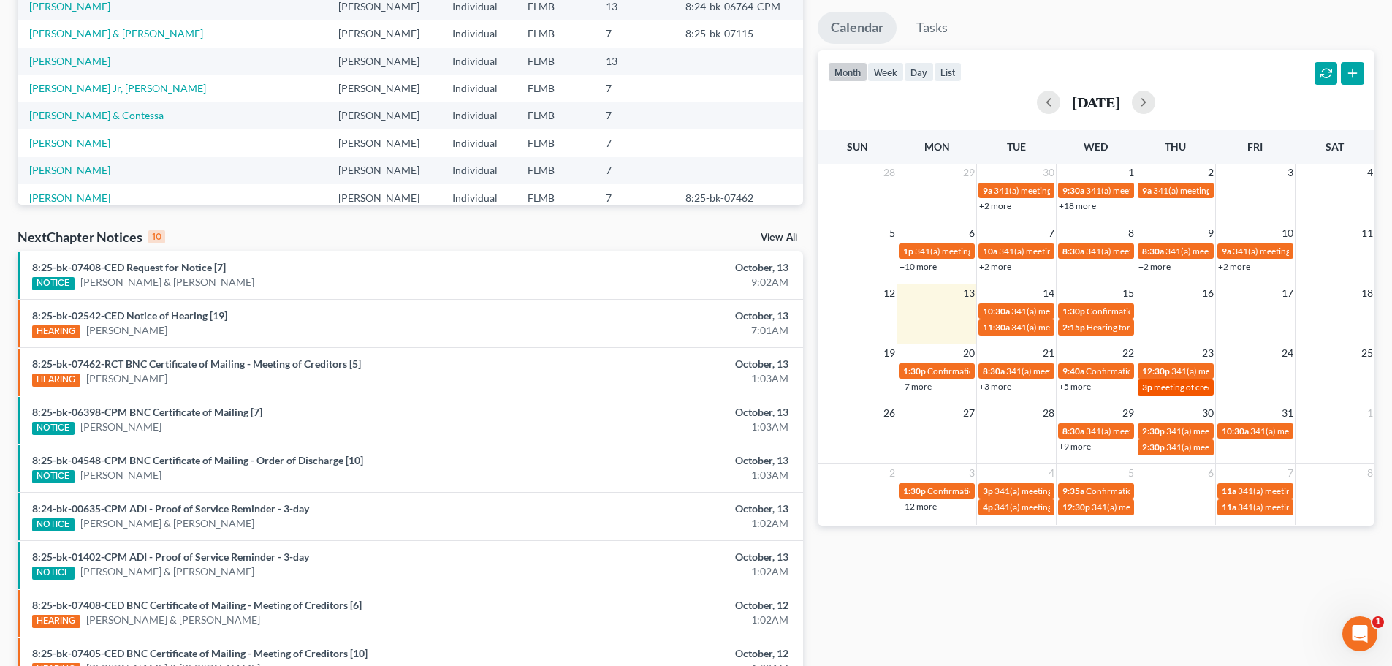
click at [1171, 386] on span "meeting of creditors for [PERSON_NAME]" at bounding box center [1234, 386] width 160 height 11
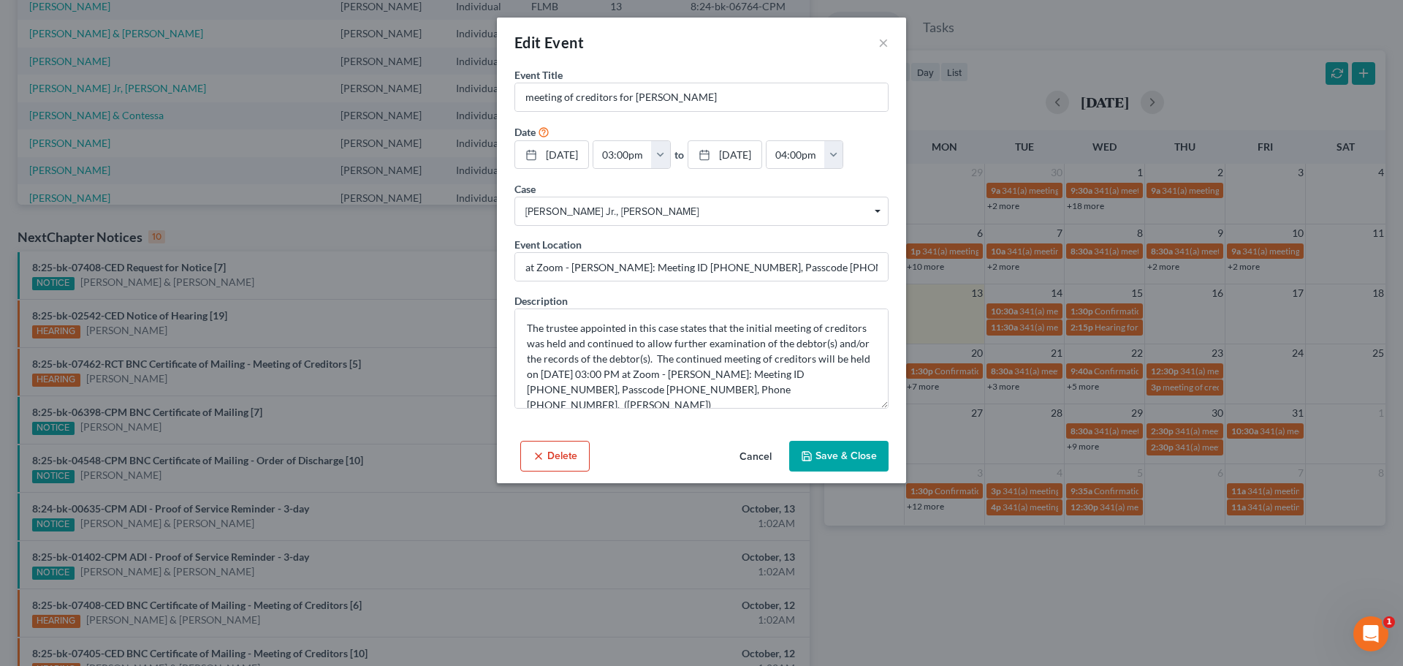
click at [1167, 373] on div "Edit Event × Event Title * meeting of creditors for [PERSON_NAME] Date [DATE] c…" at bounding box center [701, 333] width 1403 height 666
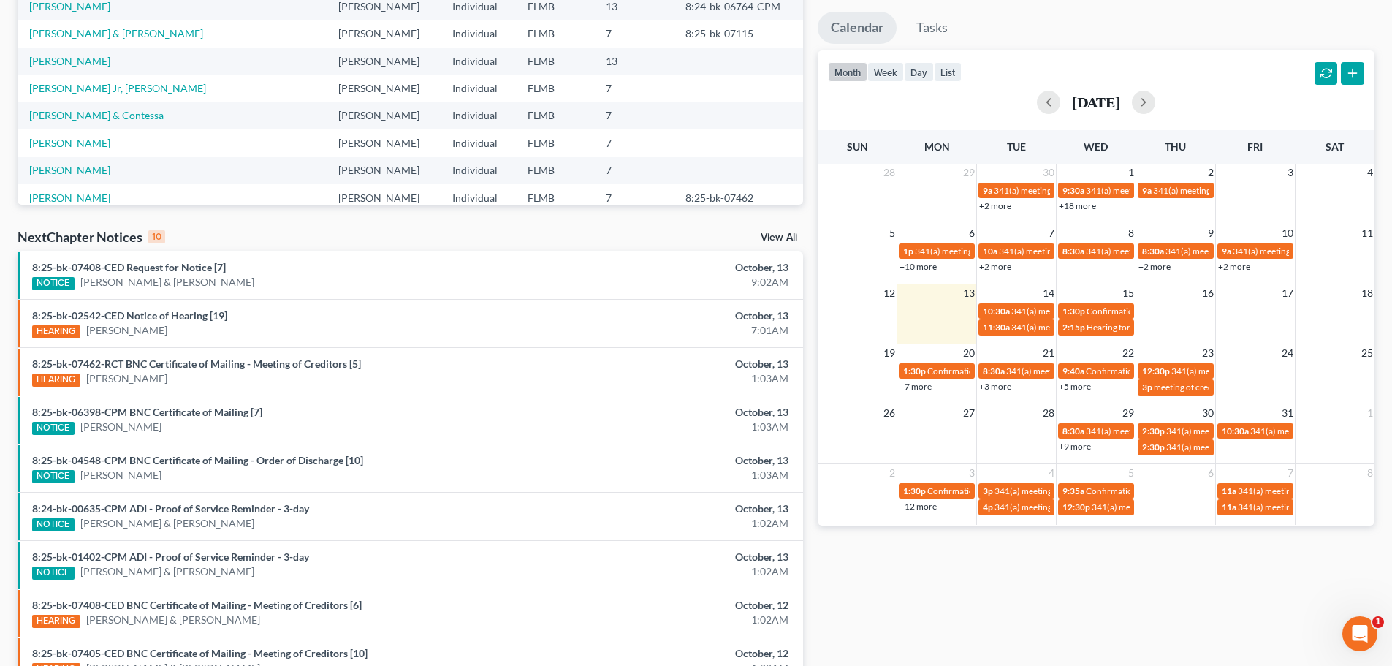
click at [1167, 368] on span "12:30p" at bounding box center [1156, 370] width 28 height 11
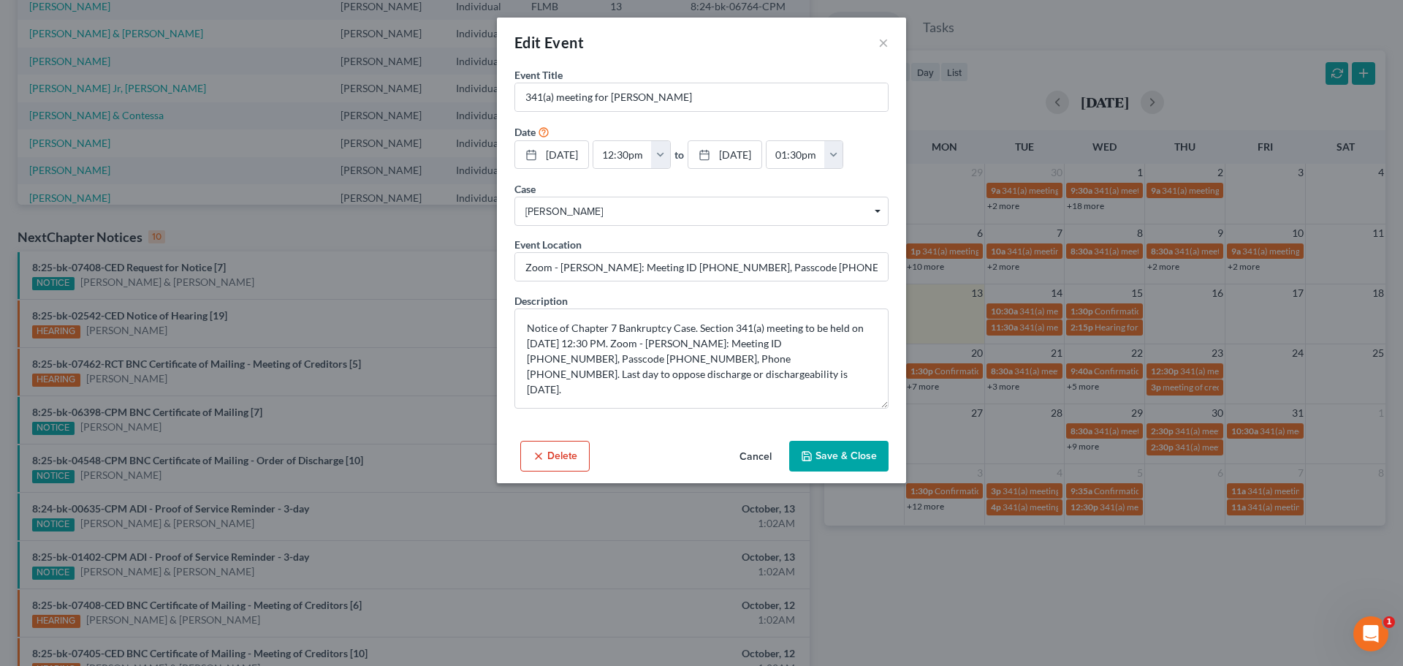
click at [960, 596] on div "Edit Event × Event Title * 341(a) meeting for [PERSON_NAME] Date [DATE] close D…" at bounding box center [701, 333] width 1403 height 666
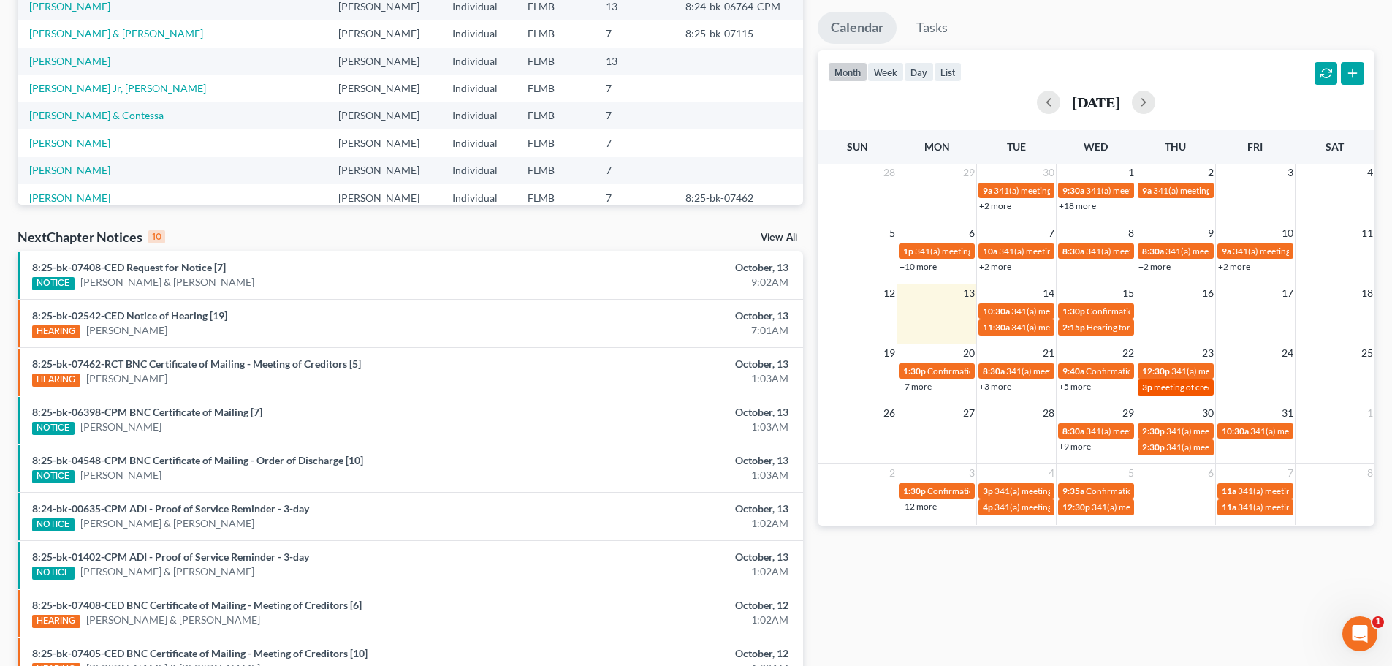
click at [1165, 387] on span "meeting of creditors for [PERSON_NAME]" at bounding box center [1234, 386] width 160 height 11
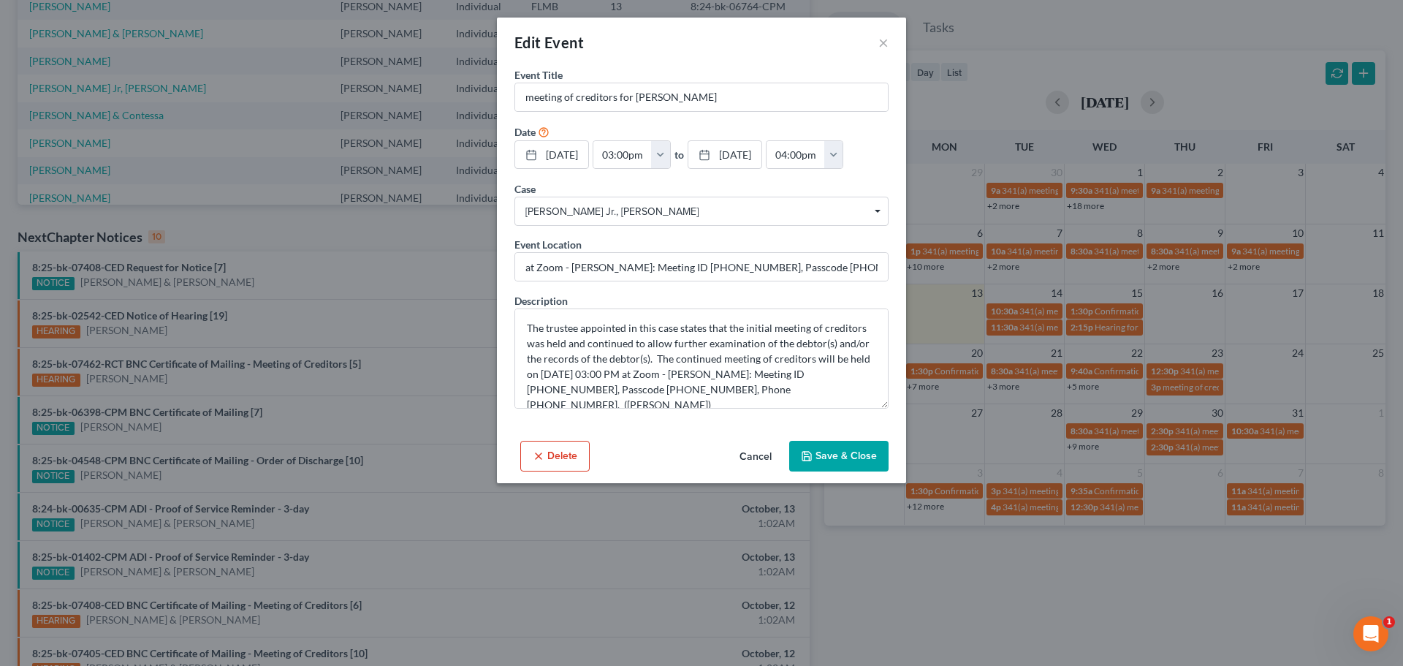
click at [852, 170] on div "[DATE] close Date [DATE] Time 12:00 AM chevron_left [DATE] chevron_right Su M T…" at bounding box center [701, 155] width 374 height 30
click at [889, 41] on div "Edit Event ×" at bounding box center [701, 43] width 409 height 50
click at [878, 43] on button "×" at bounding box center [883, 43] width 10 height 18
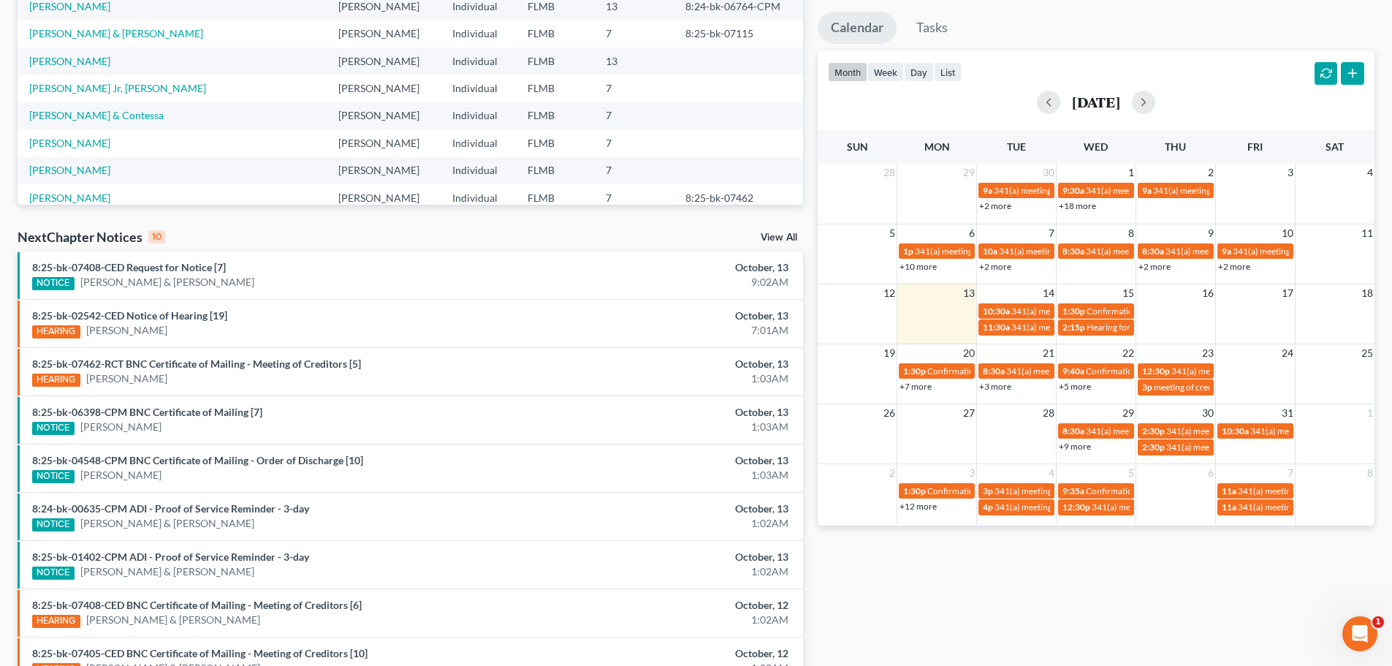
click at [424, 221] on div "Recent Cases 15 View All Name unfold_more expand_more expand_less Attorney unfo…" at bounding box center [410, 290] width 800 height 931
click at [357, 232] on div "NextChapter Notices 10 View All" at bounding box center [410, 239] width 785 height 23
click at [248, 232] on div "NextChapter Notices 10 View All" at bounding box center [410, 239] width 785 height 23
click at [994, 386] on link "+3 more" at bounding box center [995, 386] width 32 height 11
